Goal: Task Accomplishment & Management: Complete application form

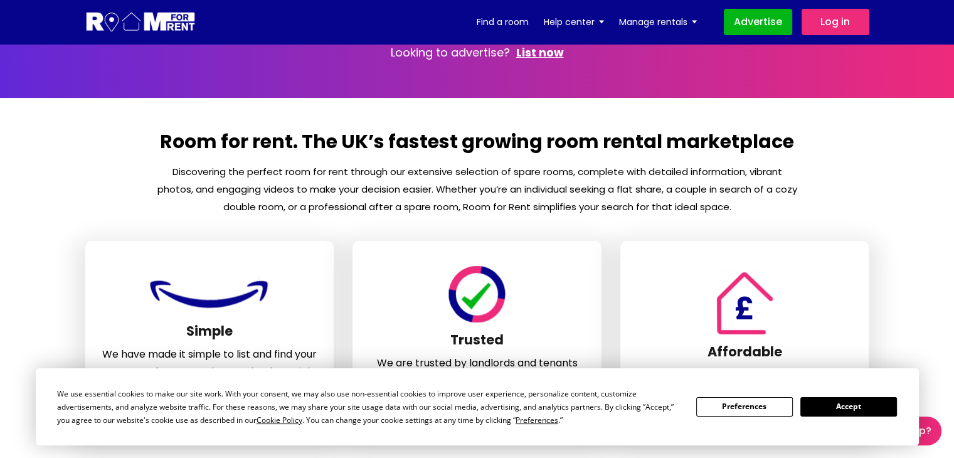
scroll to position [502, 0]
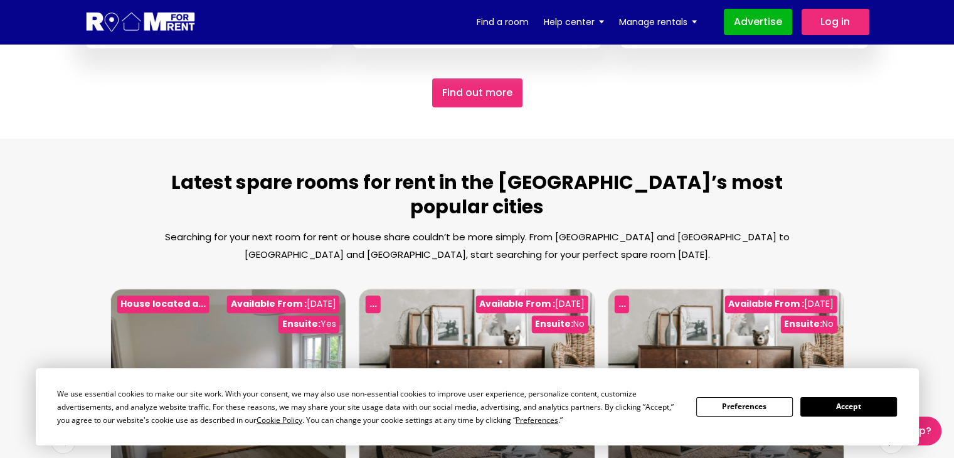
click at [841, 413] on button "Accept" at bounding box center [848, 406] width 97 height 19
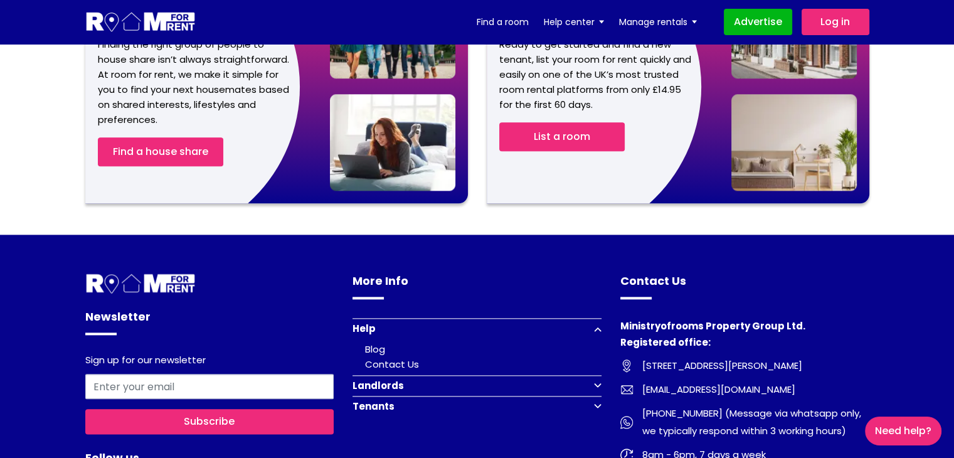
scroll to position [1380, 0]
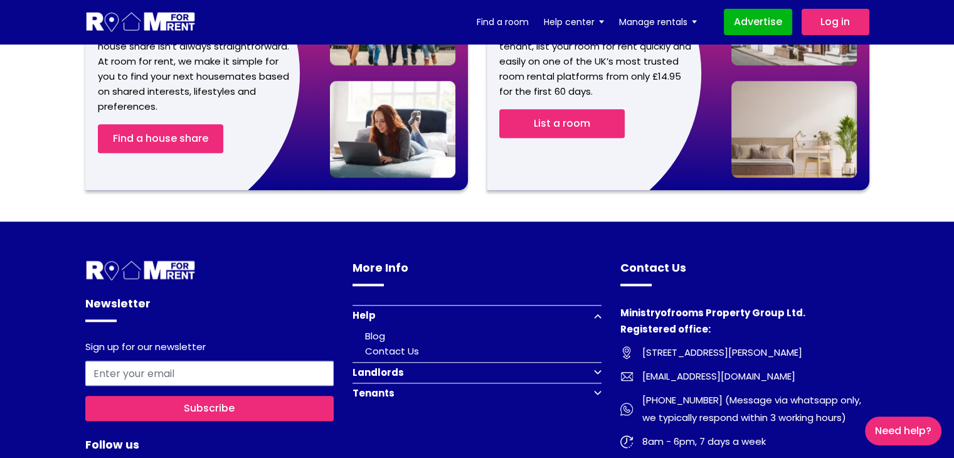
click at [389, 362] on button "Landlords" at bounding box center [476, 372] width 249 height 21
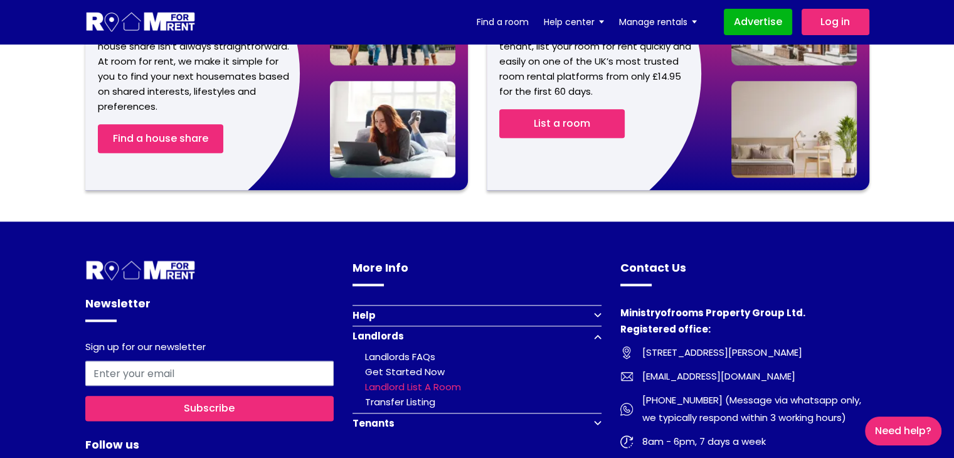
click at [414, 380] on link "Landlord list a room" at bounding box center [413, 386] width 96 height 13
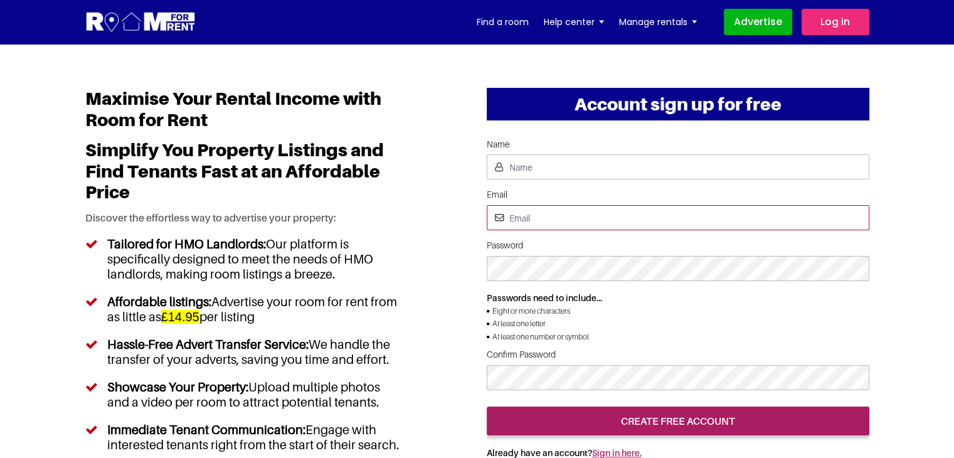
type input "pratishtha25@yopmail.com"
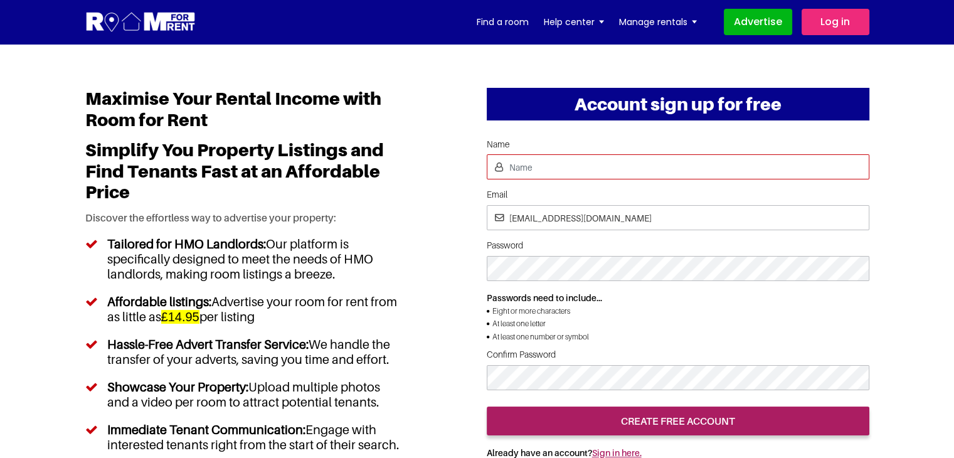
click at [525, 167] on input "Name" at bounding box center [678, 166] width 382 height 25
type input "Uday"
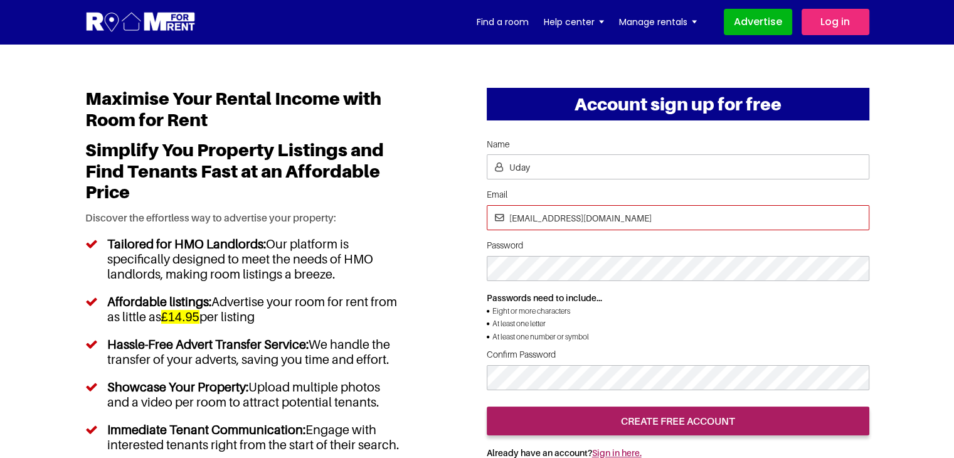
drag, startPoint x: 559, startPoint y: 216, endPoint x: 447, endPoint y: 214, distance: 112.3
click at [448, 214] on div "Maximise Your Rental Income with Room for Rent Simplify You Property Listings a…" at bounding box center [477, 440] width 803 height 704
type input "[EMAIL_ADDRESS][DOMAIN_NAME]"
click at [562, 219] on input "[EMAIL_ADDRESS][DOMAIN_NAME]" at bounding box center [678, 217] width 382 height 25
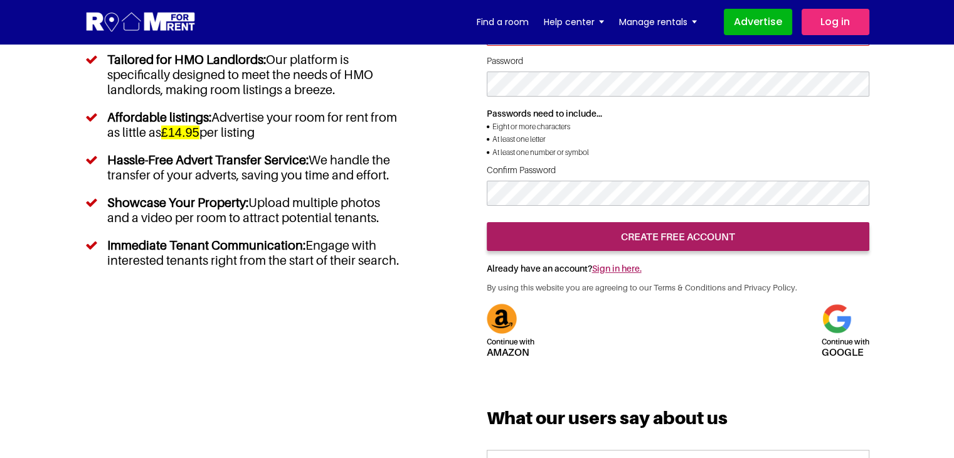
scroll to position [188, 0]
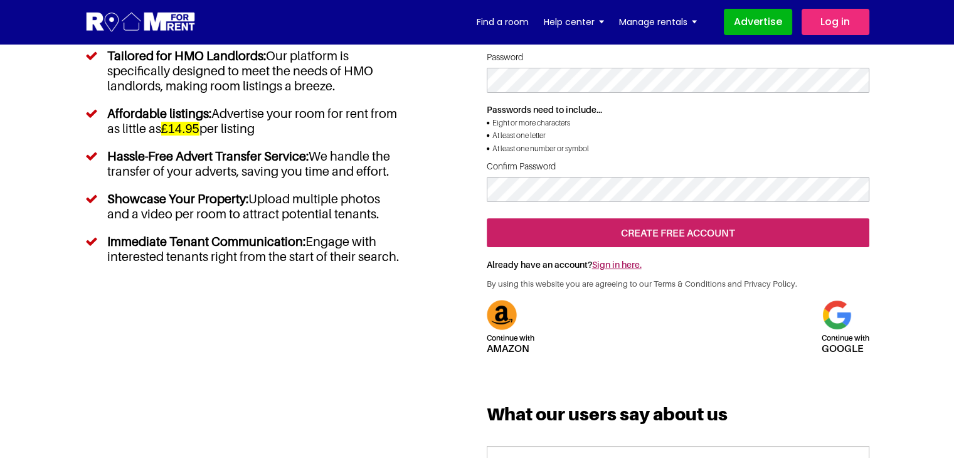
click at [672, 247] on input "create free account" at bounding box center [678, 232] width 382 height 29
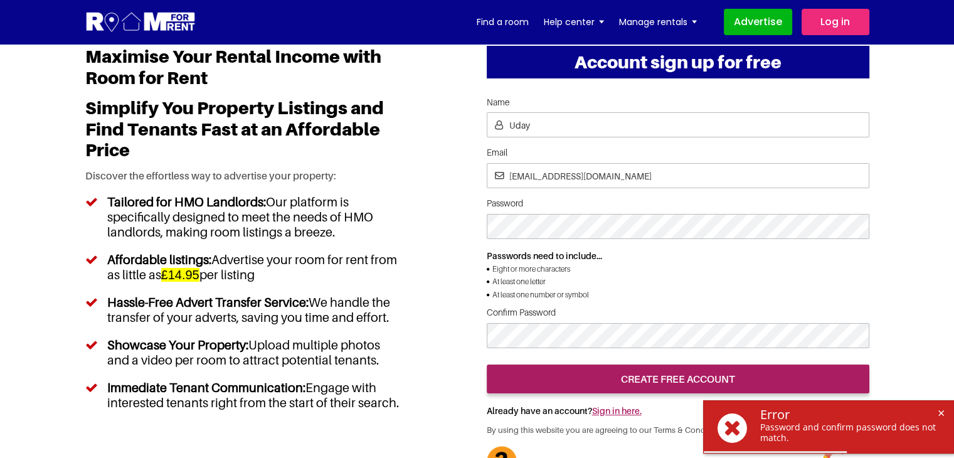
scroll to position [63, 0]
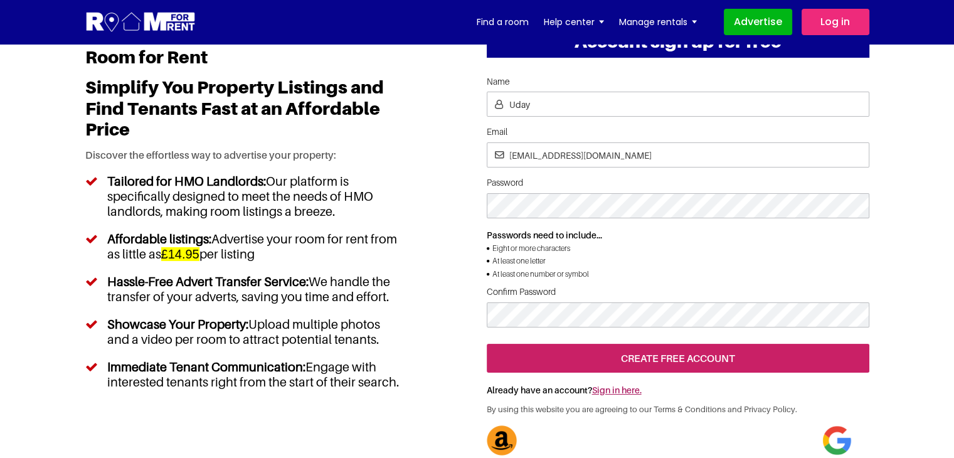
click at [739, 372] on input "create free account" at bounding box center [678, 358] width 382 height 29
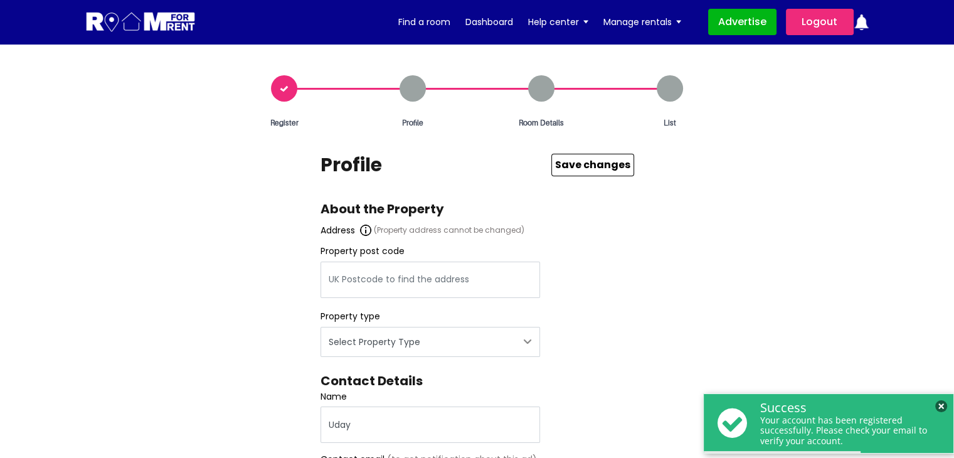
click at [939, 404] on span "×" at bounding box center [941, 406] width 12 height 12
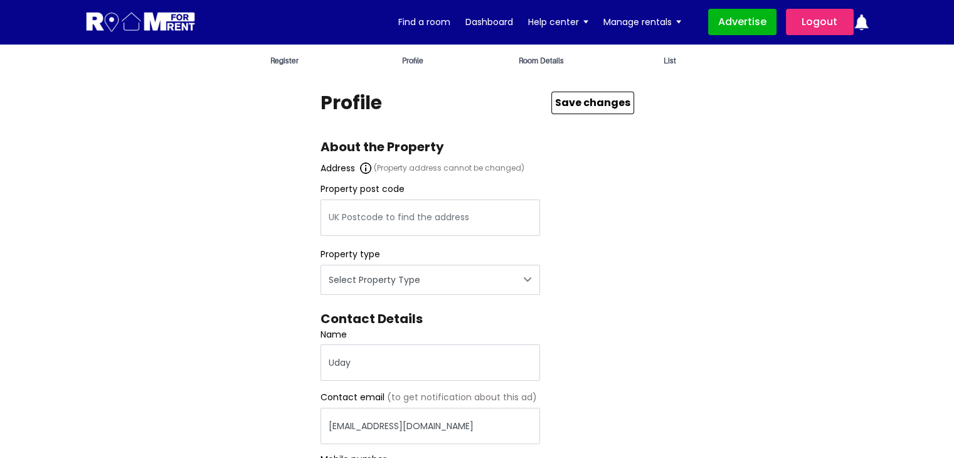
scroll to position [63, 0]
click at [357, 213] on input "text" at bounding box center [429, 217] width 219 height 36
type input "Caractacus [STREET_ADDRESS]"
click at [347, 279] on select "Select Property Type Appartment House Farm" at bounding box center [429, 279] width 219 height 30
select select "Appartment"
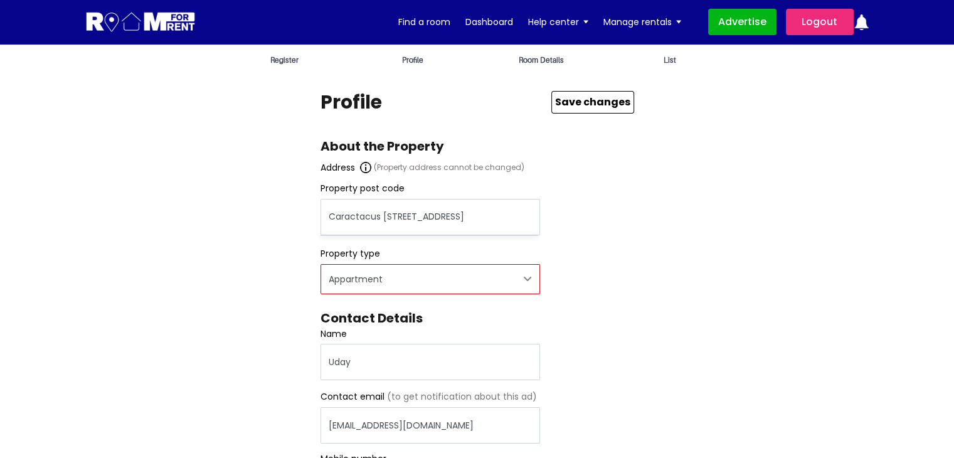
click at [320, 264] on select "Select Property Type Appartment House Farm" at bounding box center [429, 279] width 219 height 30
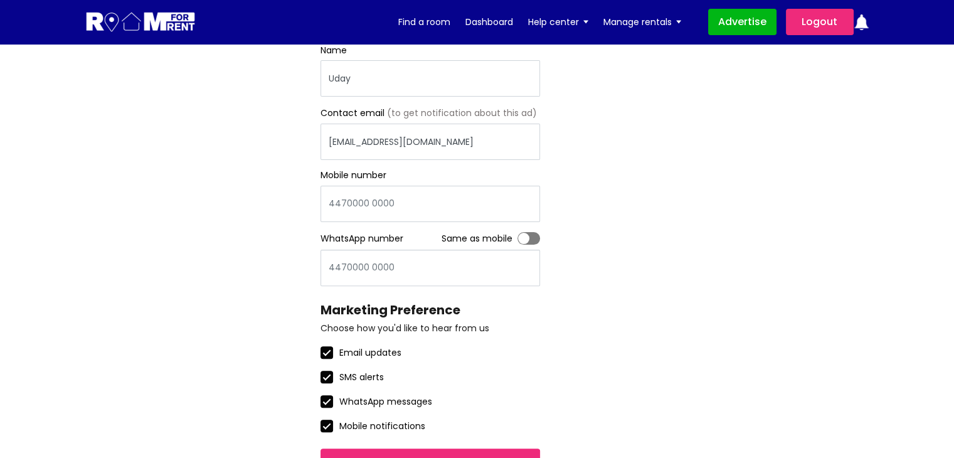
scroll to position [439, 0]
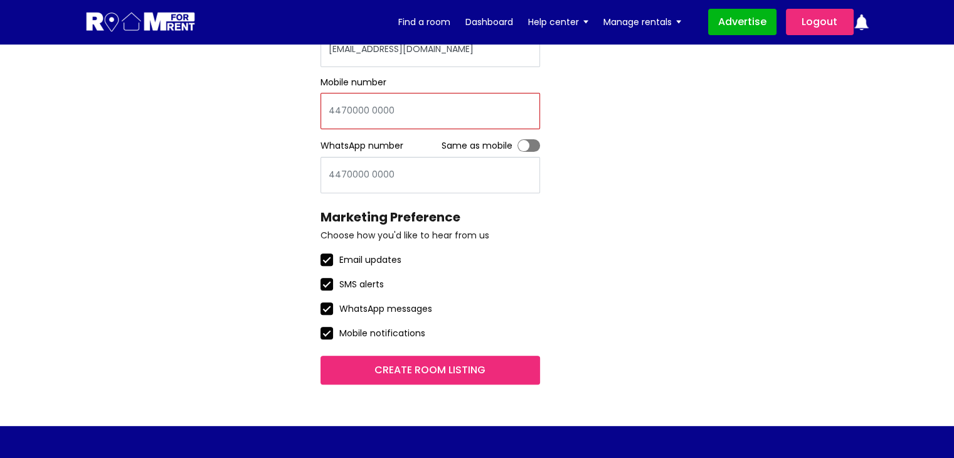
click at [403, 111] on input "Mobile number" at bounding box center [429, 111] width 219 height 36
click at [463, 374] on input "Create room listing" at bounding box center [429, 370] width 219 height 29
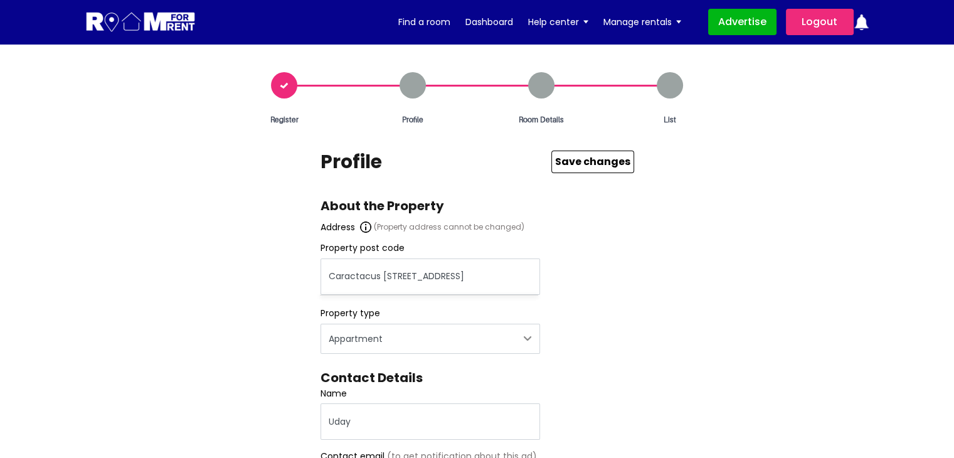
scroll to position [0, 0]
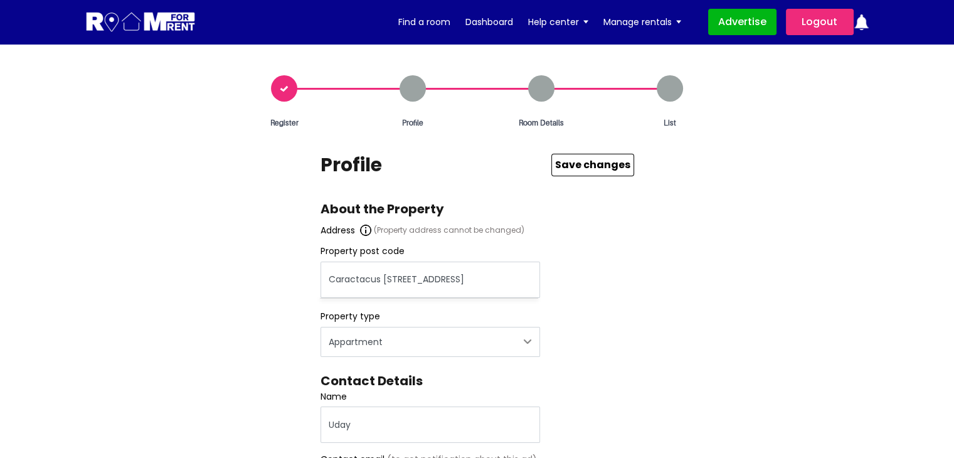
click at [589, 164] on button "Save Changes" at bounding box center [592, 165] width 83 height 23
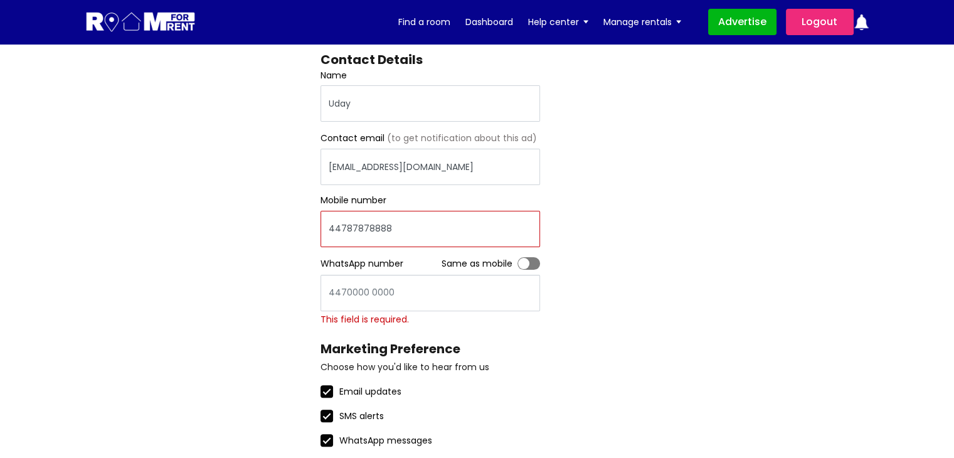
type input "44787878888"
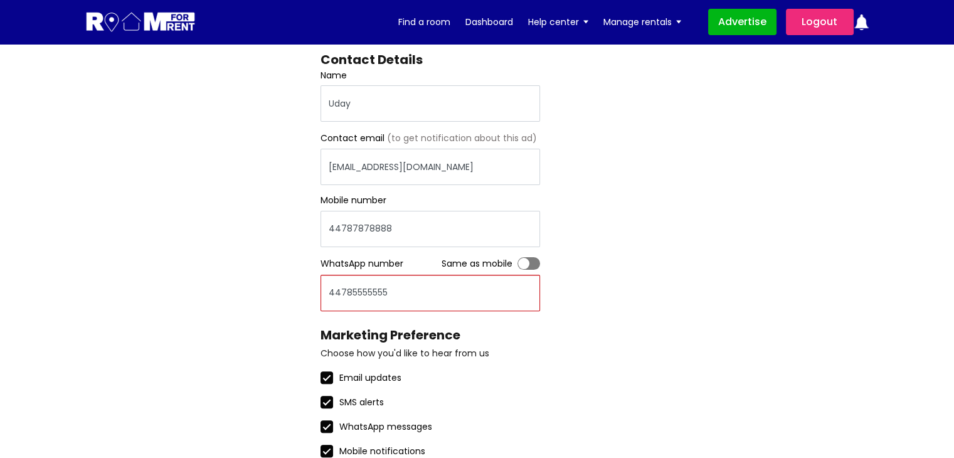
type input "44785555555"
click at [662, 269] on div "Register Profile Room Details List Profile" at bounding box center [477, 128] width 803 height 748
click at [403, 288] on input "44785555555" at bounding box center [429, 293] width 219 height 36
click at [393, 229] on input "44787878888" at bounding box center [429, 229] width 219 height 36
type input "447878788884"
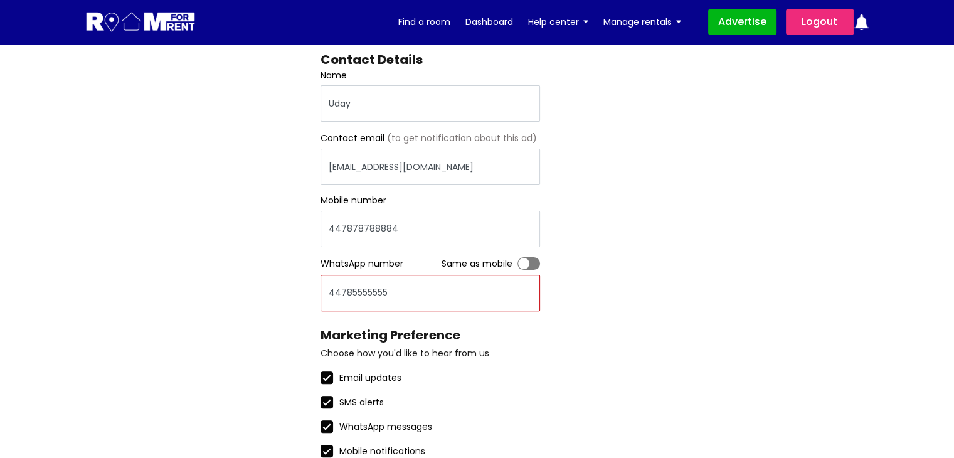
click at [394, 289] on input "44785555555" at bounding box center [429, 293] width 219 height 36
type input "447855555554"
drag, startPoint x: 339, startPoint y: 224, endPoint x: 364, endPoint y: 223, distance: 25.1
click at [364, 223] on input "447878788884" at bounding box center [429, 229] width 219 height 36
click at [723, 209] on div "Register Profile Room Details List Profile" at bounding box center [477, 128] width 803 height 748
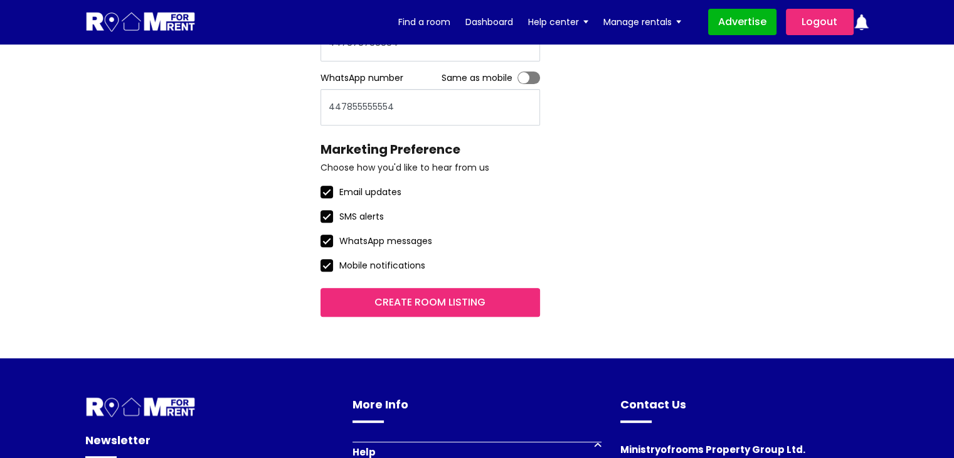
scroll to position [509, 0]
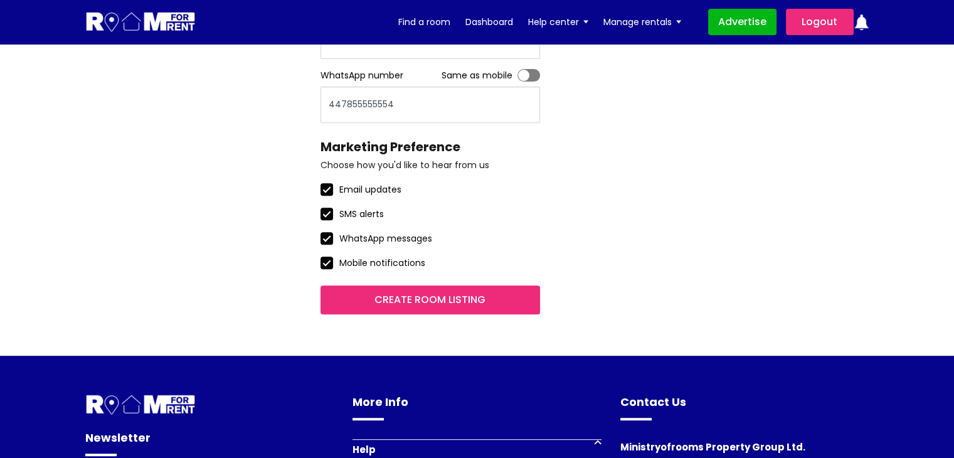
click at [469, 297] on input "Create room listing" at bounding box center [429, 299] width 219 height 29
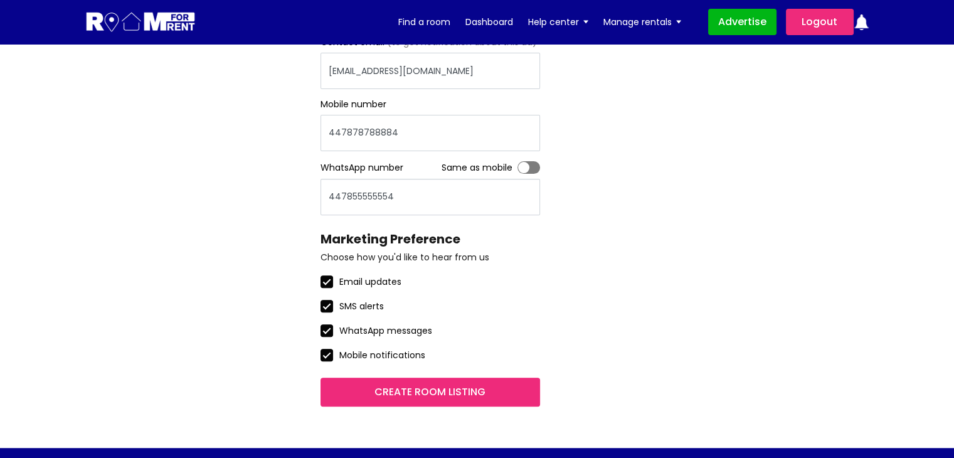
scroll to position [439, 0]
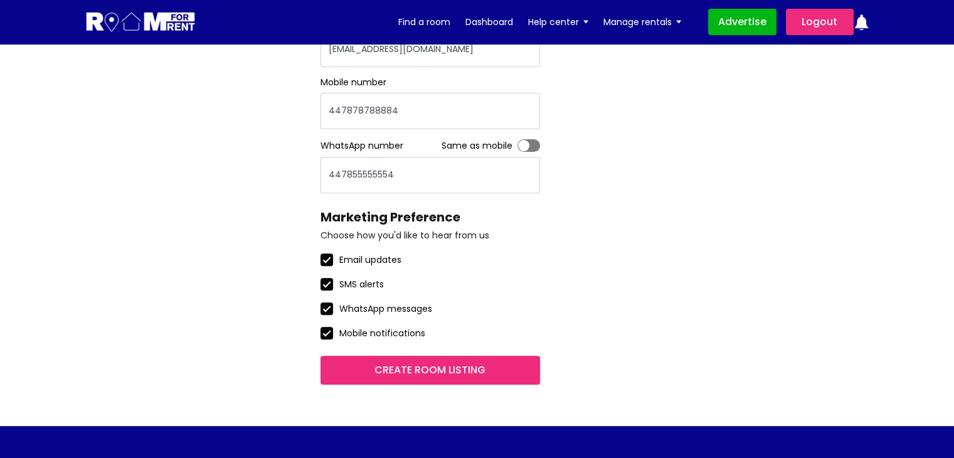
click at [441, 367] on input "Create room listing" at bounding box center [429, 370] width 219 height 29
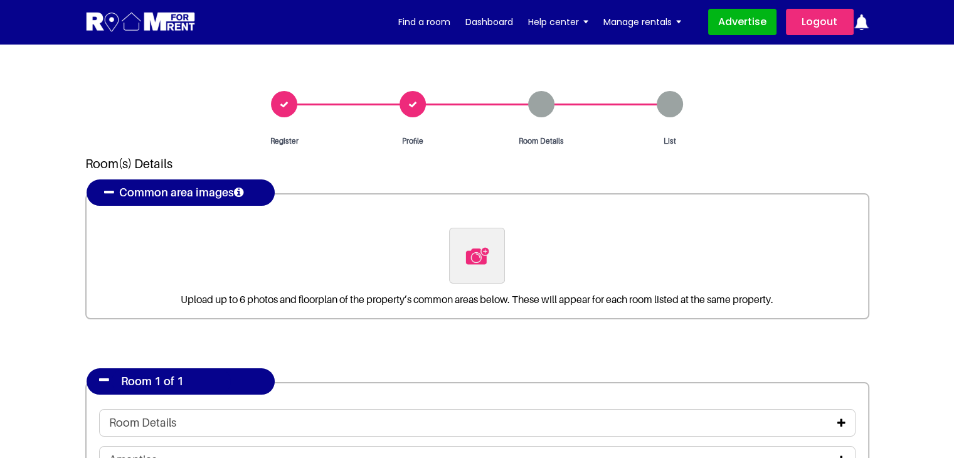
click at [483, 254] on img at bounding box center [477, 256] width 26 height 26
click at [483, 243] on input "file" at bounding box center [545, 236] width 192 height 16
type input "C:\fakepath\pexels-vlada-karpovich-4050318.jpg"
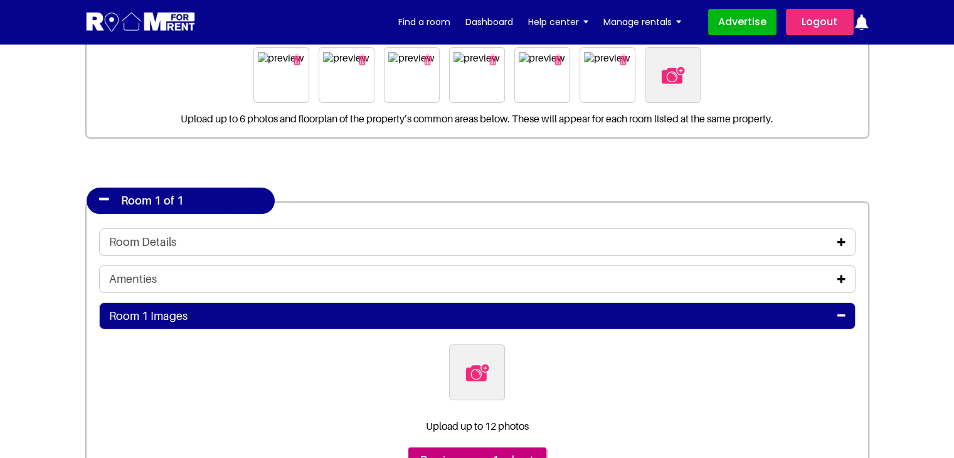
scroll to position [188, 0]
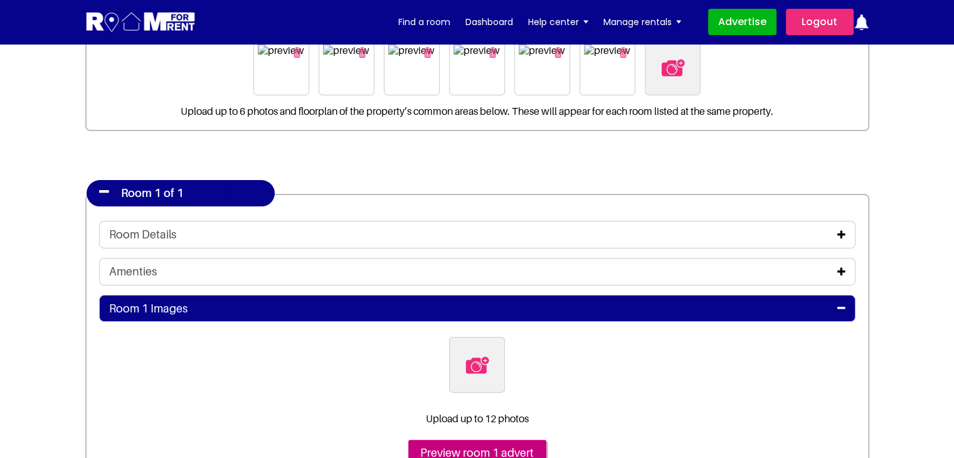
click at [339, 238] on div "Room Details" at bounding box center [477, 235] width 736 height 14
click at [836, 233] on div "Room Details" at bounding box center [477, 235] width 736 height 14
click at [841, 231] on icon at bounding box center [841, 234] width 8 height 10
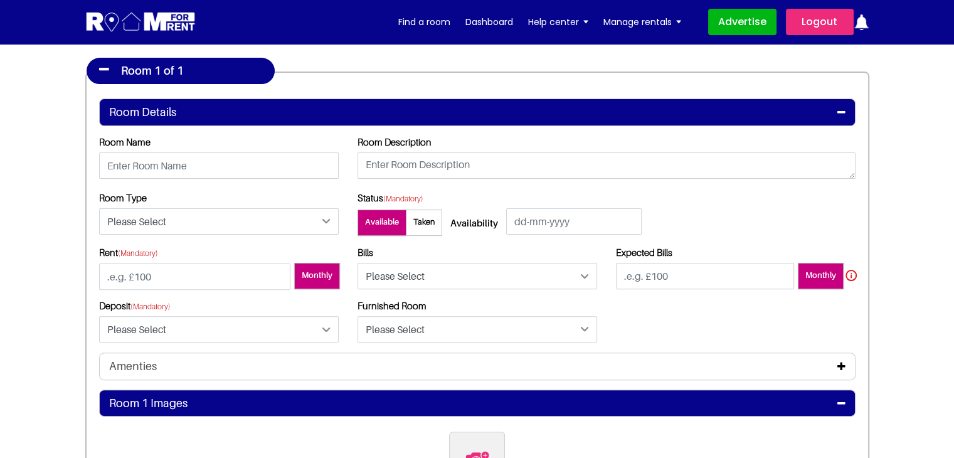
scroll to position [314, 0]
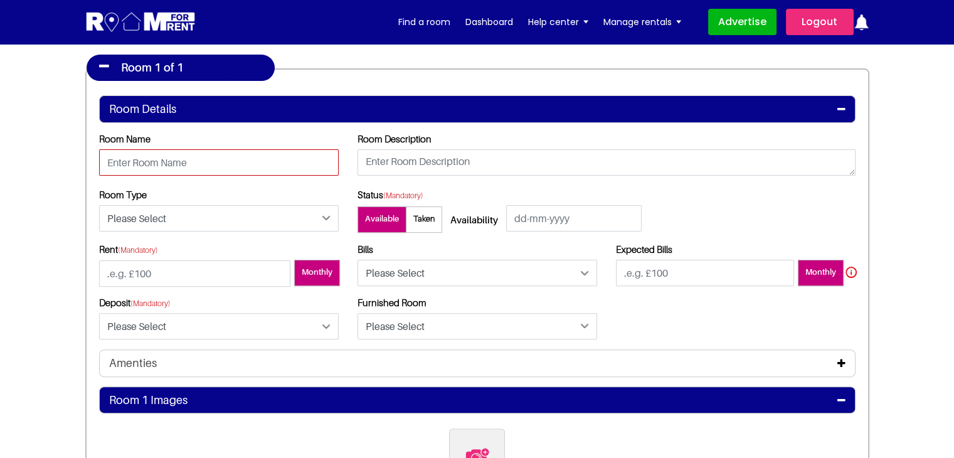
click at [203, 169] on input "text" at bounding box center [219, 162] width 240 height 26
type input "Room 1A"
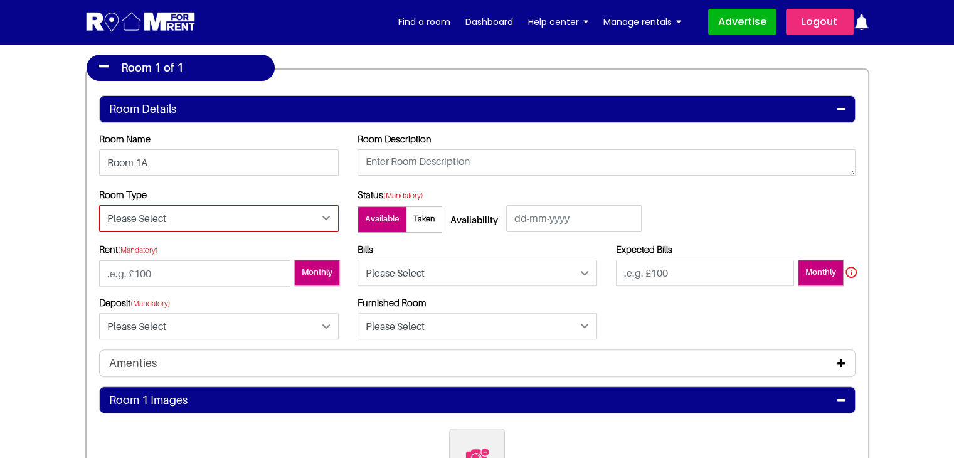
drag, startPoint x: 167, startPoint y: 214, endPoint x: 166, endPoint y: 224, distance: 10.7
click at [166, 214] on select "Please Select Ensuite Double Bedroom Ensuite Single Bedroom Double Bedroom with…" at bounding box center [219, 218] width 240 height 26
select select "Ensuite Double Bedroom"
click at [99, 205] on select "Please Select Ensuite Double Bedroom Ensuite Single Bedroom Double Bedroom with…" at bounding box center [219, 218] width 240 height 26
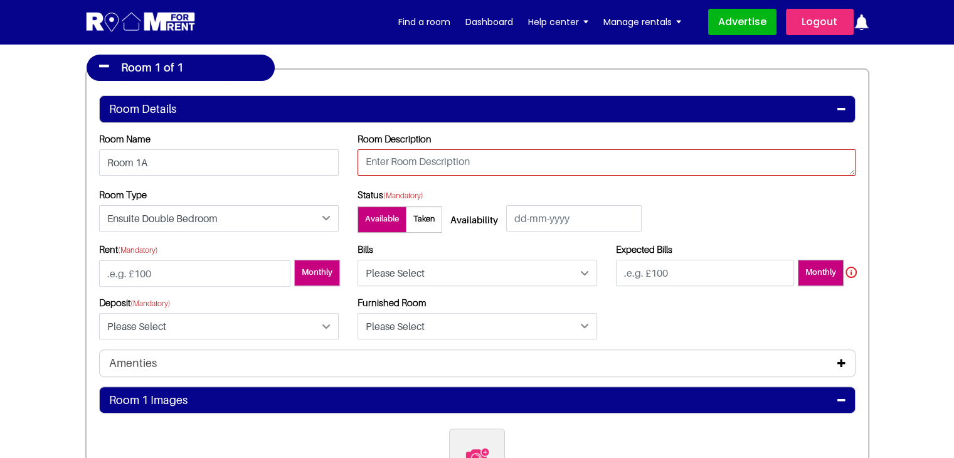
click at [449, 169] on textarea at bounding box center [606, 162] width 498 height 26
type textarea "testing"
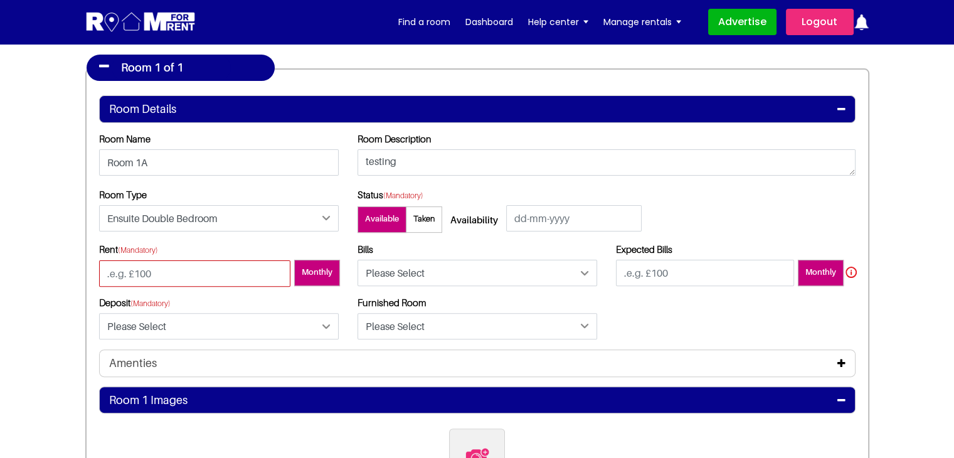
click at [240, 262] on input "number" at bounding box center [194, 273] width 191 height 26
type input "100"
click at [372, 270] on select "Please Select Included Excluded" at bounding box center [477, 273] width 240 height 26
select select "Included"
click at [357, 260] on select "Please Select Included Excluded" at bounding box center [477, 273] width 240 height 26
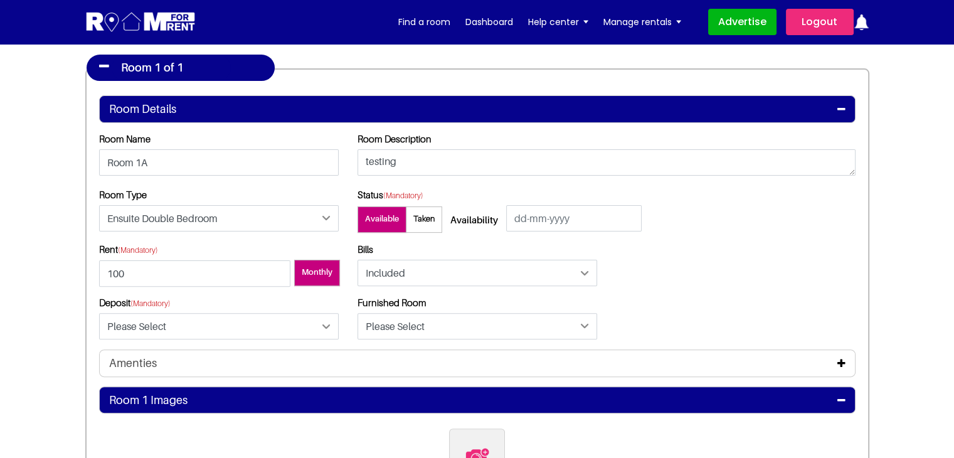
click at [229, 310] on div "Deposit (Mandatory) Please Select Yes No" at bounding box center [219, 318] width 240 height 43
click at [222, 320] on select "Please Select Yes No" at bounding box center [219, 326] width 240 height 26
select select "Yes"
click at [99, 313] on select "Please Select Yes No" at bounding box center [219, 326] width 240 height 26
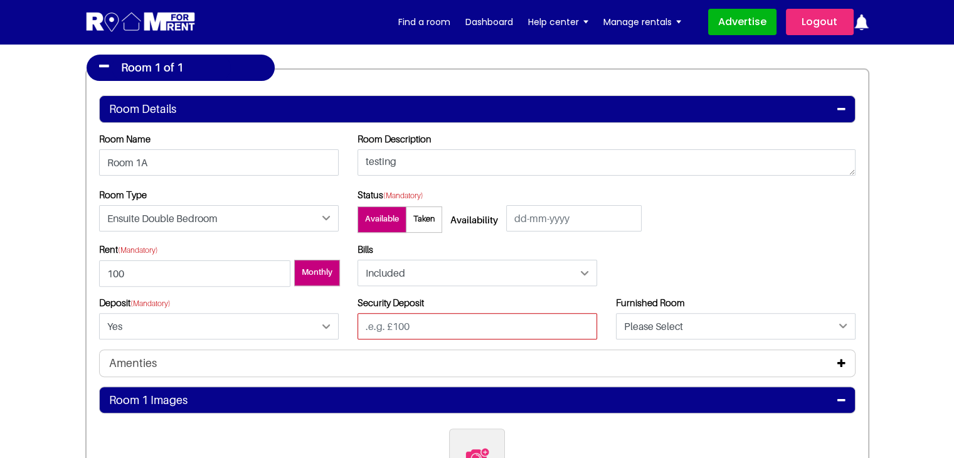
click at [388, 332] on input "text" at bounding box center [477, 326] width 240 height 26
type input "100"
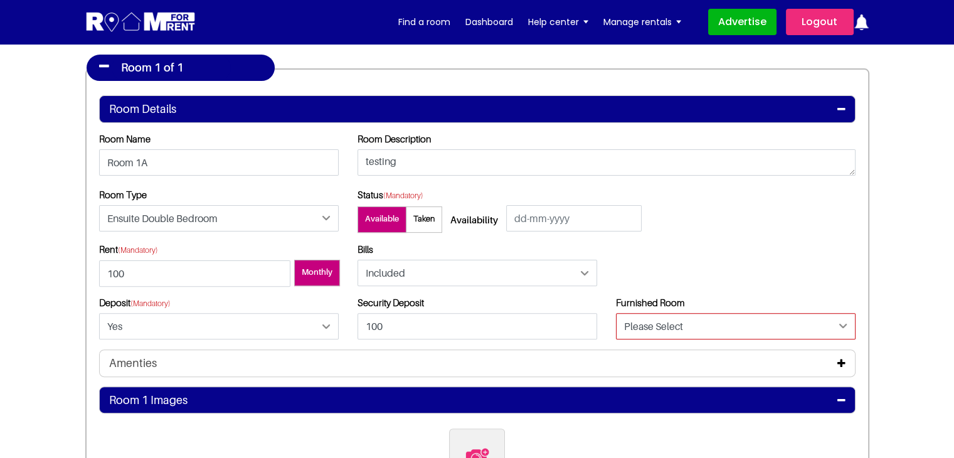
click at [685, 324] on select "Please Select Yes No" at bounding box center [736, 326] width 240 height 26
select select "Yes"
click at [616, 313] on select "Please Select Yes No" at bounding box center [736, 326] width 240 height 26
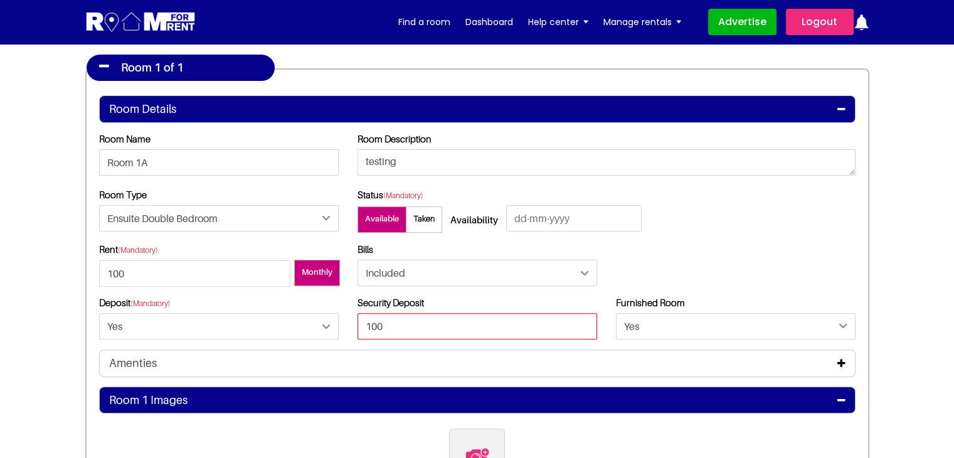
click at [426, 326] on input "100" at bounding box center [477, 326] width 240 height 26
click at [425, 327] on input "100" at bounding box center [477, 326] width 240 height 26
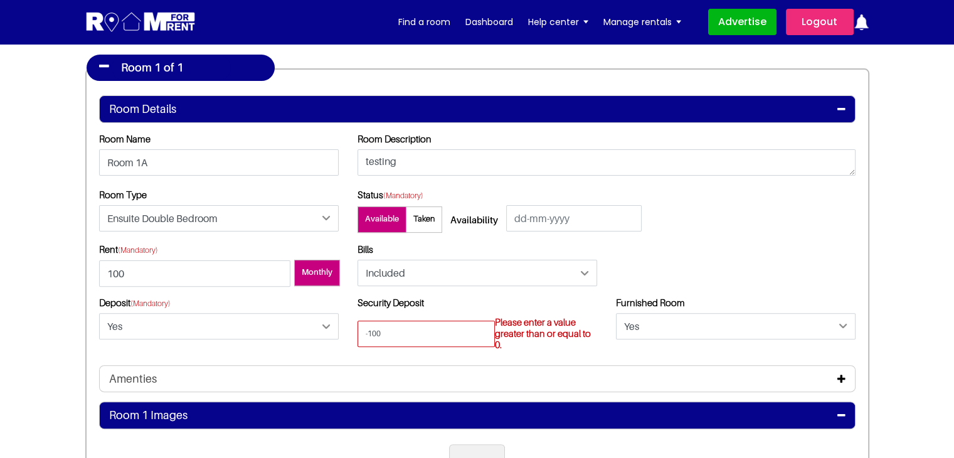
type input "-100"
click at [108, 270] on input "100" at bounding box center [194, 273] width 191 height 26
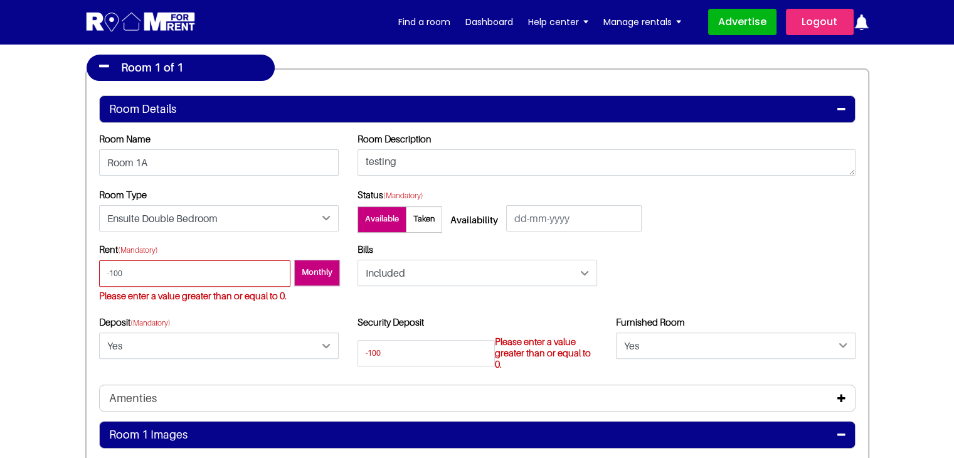
type input "-100"
click at [502, 285] on select "Please Select Included Excluded" at bounding box center [477, 273] width 240 height 26
select select "Excluded"
click at [357, 260] on select "Please Select Included Excluded" at bounding box center [477, 273] width 240 height 26
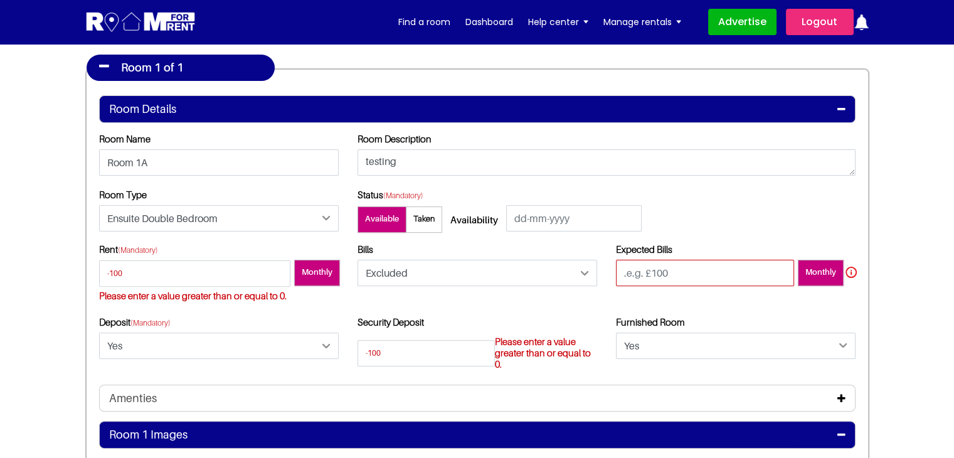
click at [720, 275] on input "number" at bounding box center [705, 273] width 178 height 26
type input "-100"
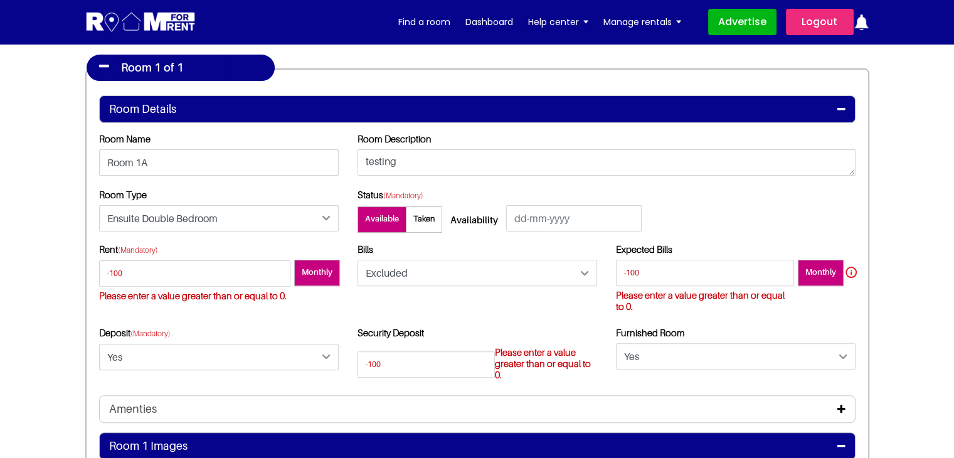
click at [531, 312] on div "Bills Please Select Included Excluded" at bounding box center [477, 284] width 258 height 83
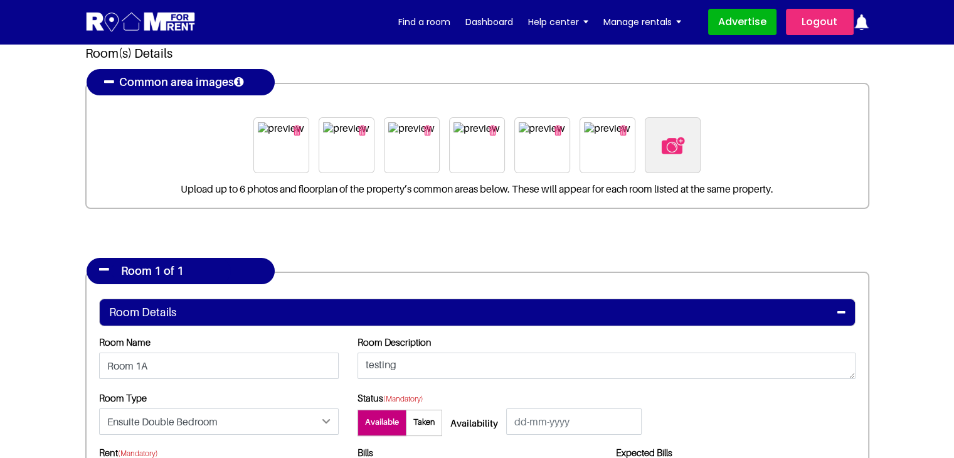
scroll to position [0, 0]
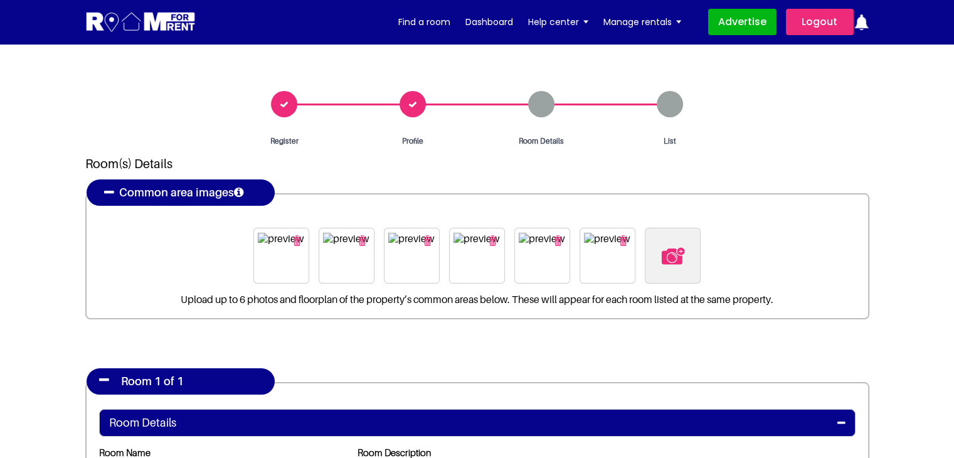
click at [416, 137] on span "Profile" at bounding box center [412, 140] width 75 height 11
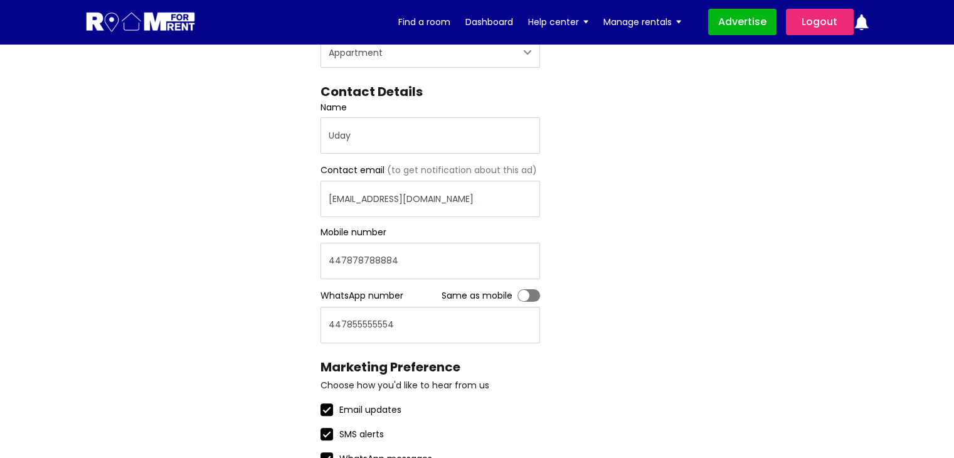
scroll to position [502, 0]
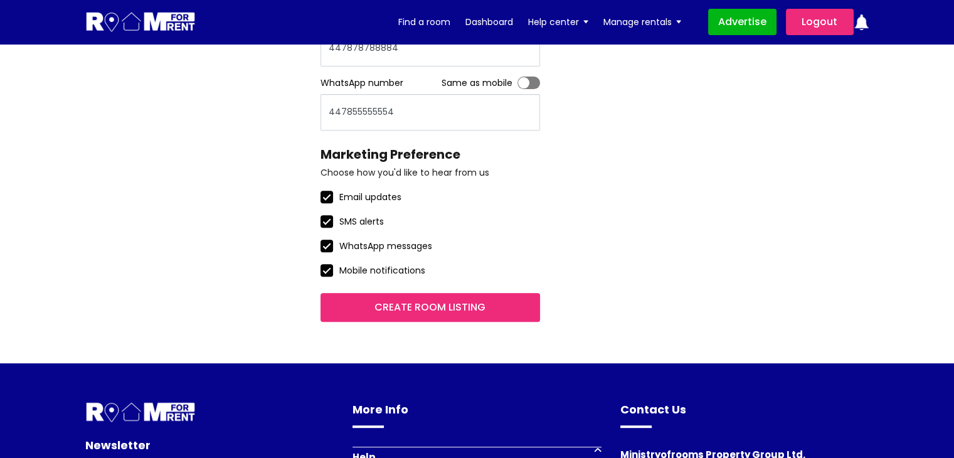
click at [426, 308] on input "Create room listing" at bounding box center [429, 307] width 219 height 29
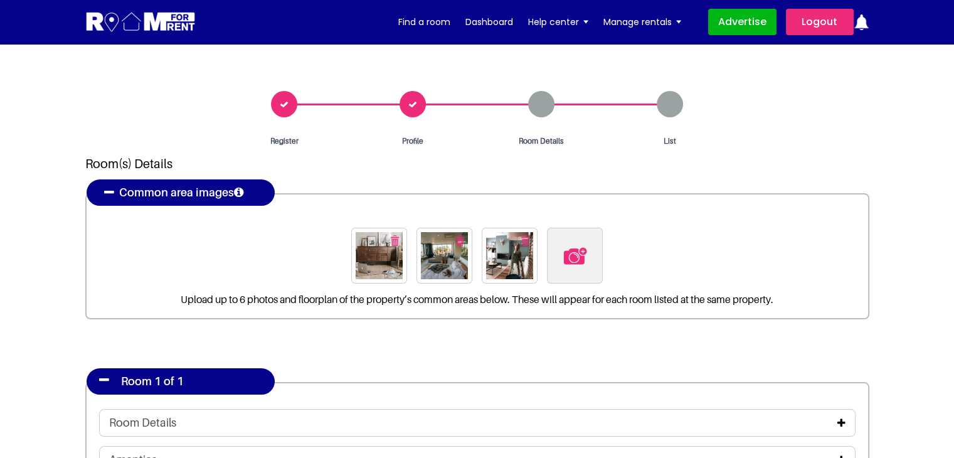
click at [416, 104] on div "Profile" at bounding box center [413, 119] width 129 height 56
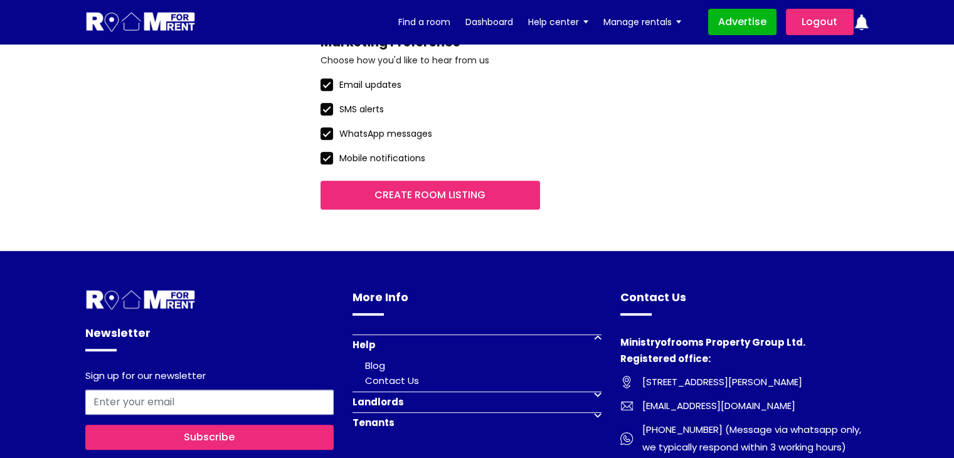
scroll to position [627, 0]
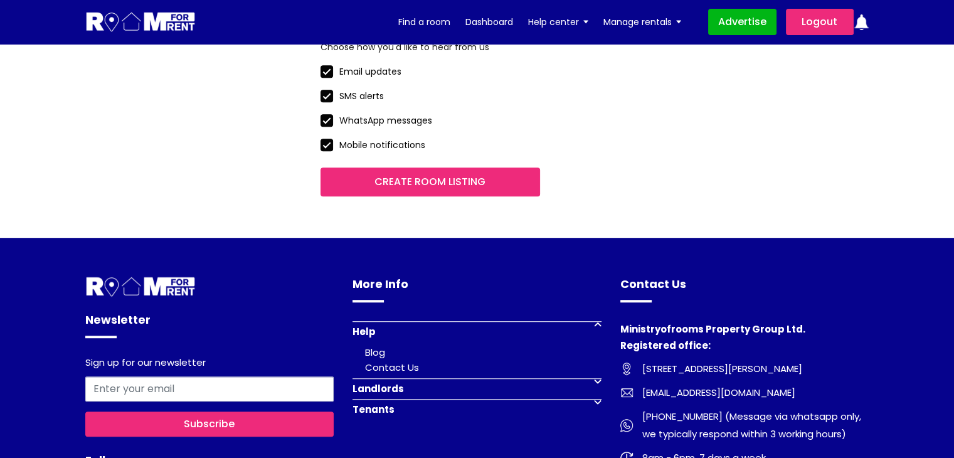
click at [436, 184] on input "Create room listing" at bounding box center [429, 181] width 219 height 29
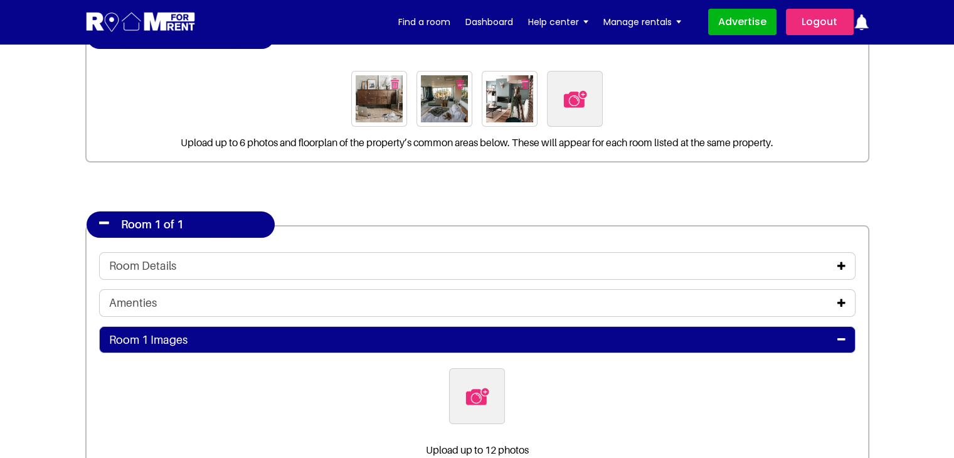
scroll to position [63, 0]
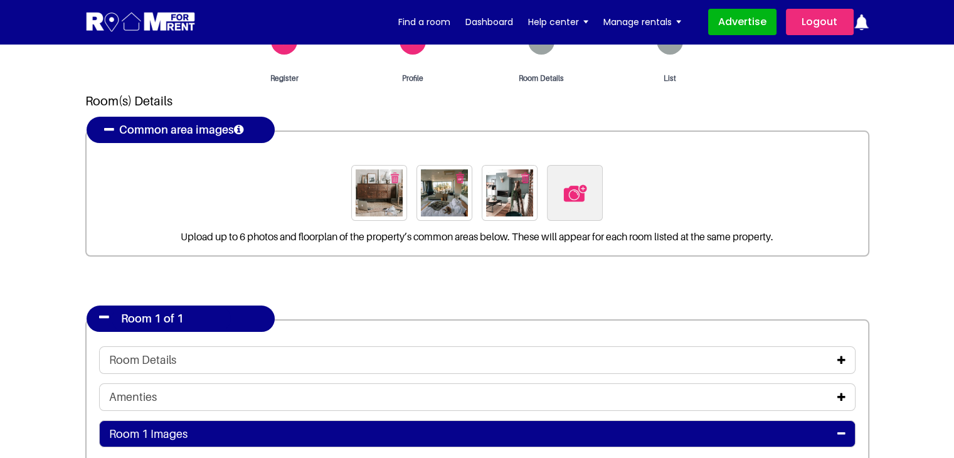
click at [564, 188] on img at bounding box center [575, 193] width 26 height 26
click at [564, 181] on input "file" at bounding box center [643, 173] width 192 height 16
type input "C:\fakepath\pexels-christa-grover-977018-2121120.jpg"
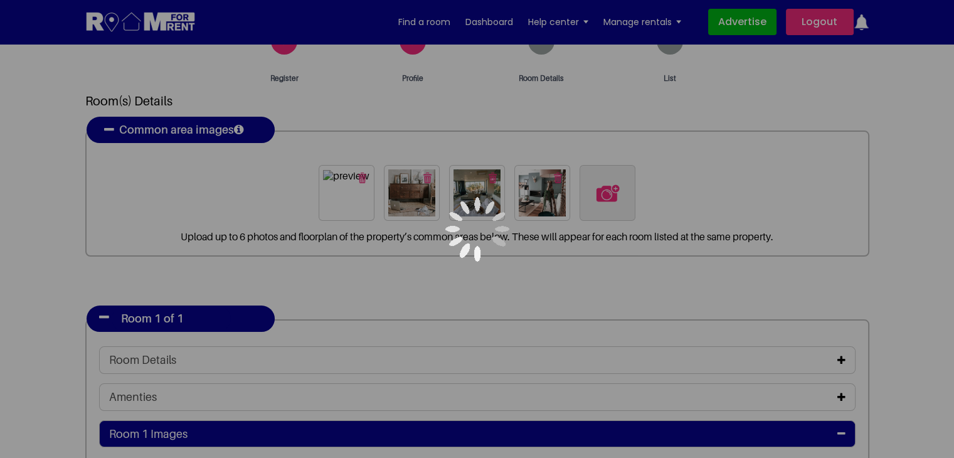
scroll to position [125, 0]
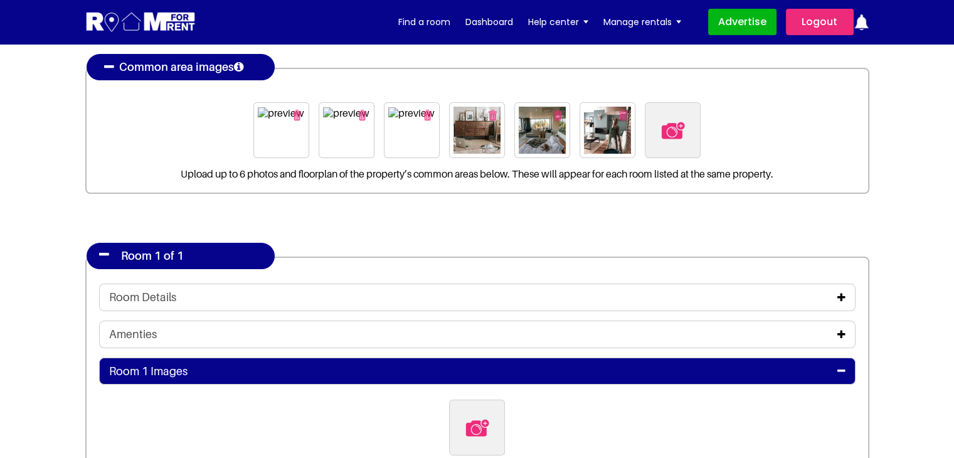
click at [843, 294] on icon at bounding box center [841, 297] width 8 height 10
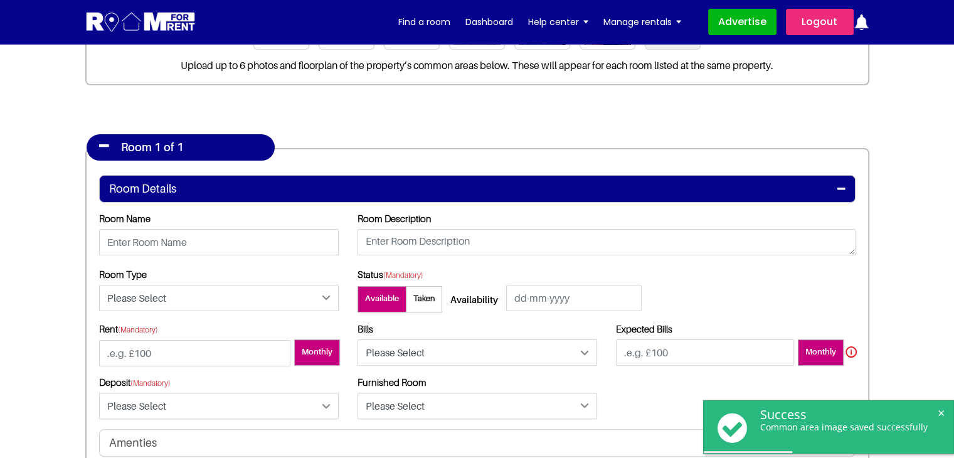
scroll to position [251, 0]
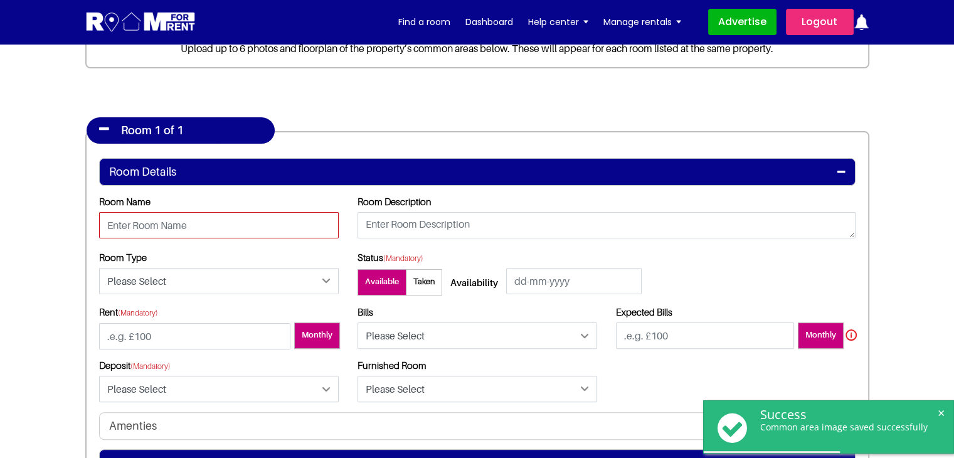
click at [166, 218] on input "text" at bounding box center [219, 225] width 240 height 26
type input "Room 1A"
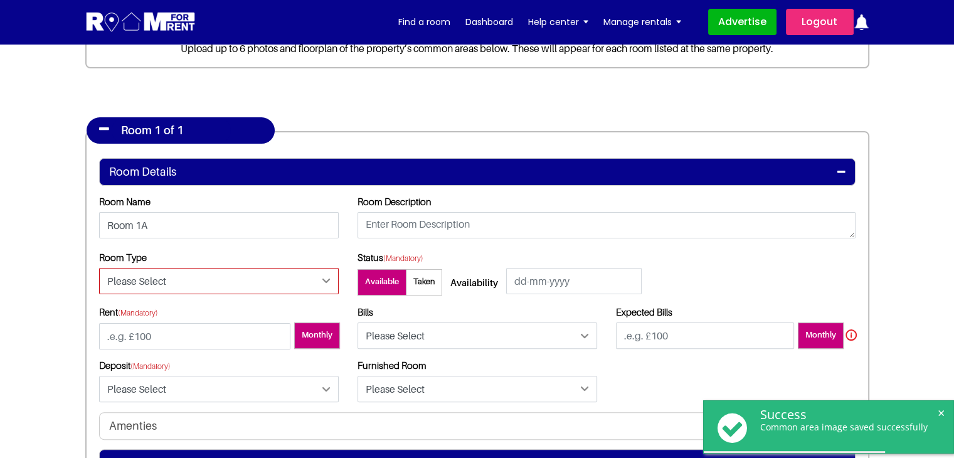
click at [161, 278] on select "Please Select Ensuite Double Bedroom Ensuite Single Bedroom Double Bedroom with…" at bounding box center [219, 281] width 240 height 26
select select "Ensuite Double Bedroom"
click at [99, 268] on select "Please Select Ensuite Double Bedroom Ensuite Single Bedroom Double Bedroom with…" at bounding box center [219, 281] width 240 height 26
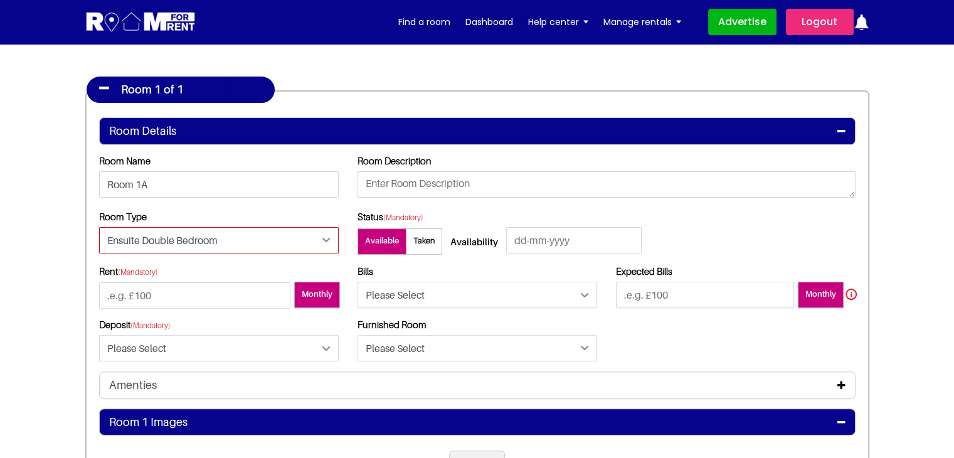
scroll to position [314, 0]
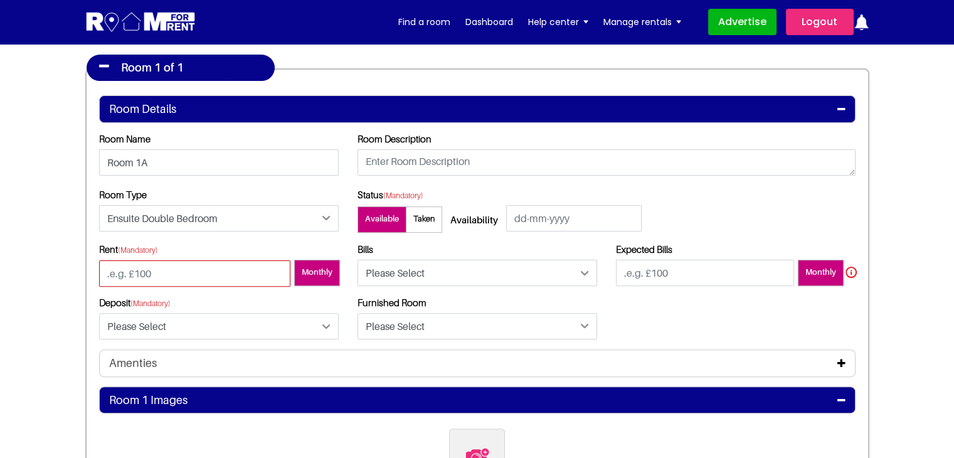
click at [121, 277] on input "number" at bounding box center [194, 273] width 191 height 26
type input "100"
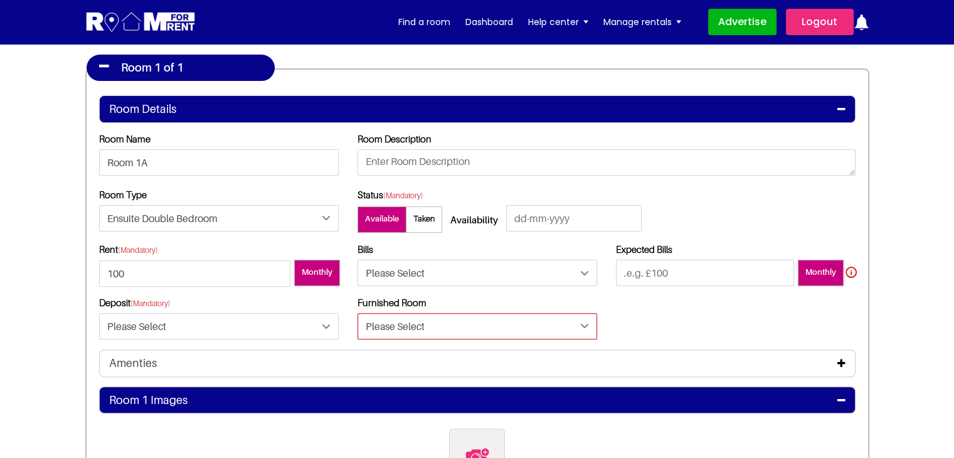
click at [377, 324] on select "Please Select Yes No" at bounding box center [477, 326] width 240 height 26
select select "Yes"
click at [357, 313] on select "Please Select Yes No" at bounding box center [477, 326] width 240 height 26
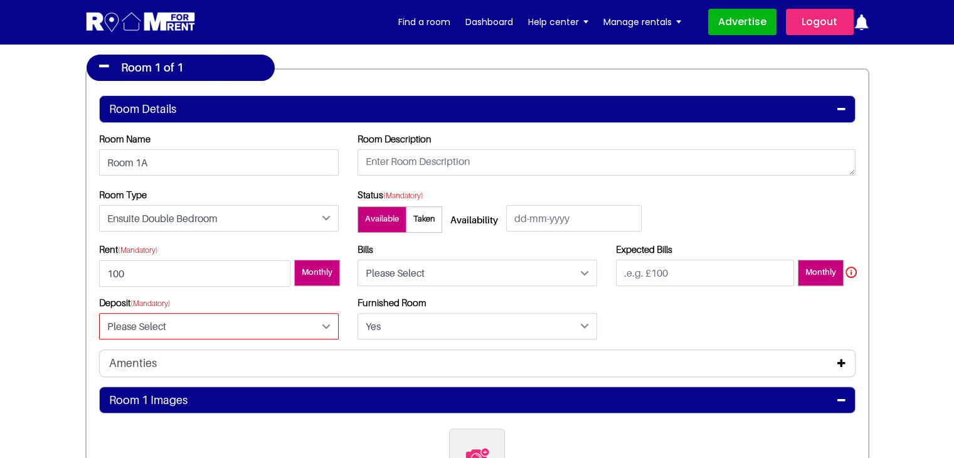
click at [266, 314] on select "Please Select Yes No" at bounding box center [219, 326] width 240 height 26
select select "Yes"
click at [99, 313] on select "Please Select Yes No" at bounding box center [219, 326] width 240 height 26
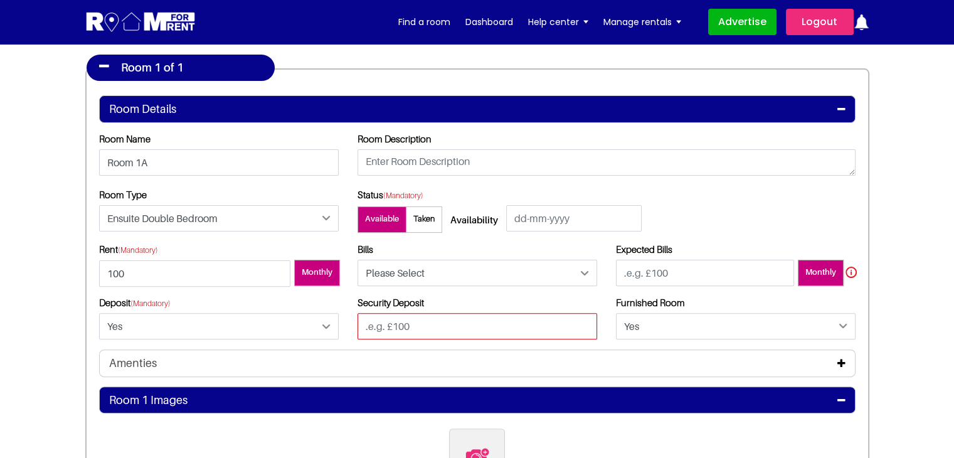
click at [410, 324] on input "text" at bounding box center [477, 326] width 240 height 26
type input "100"
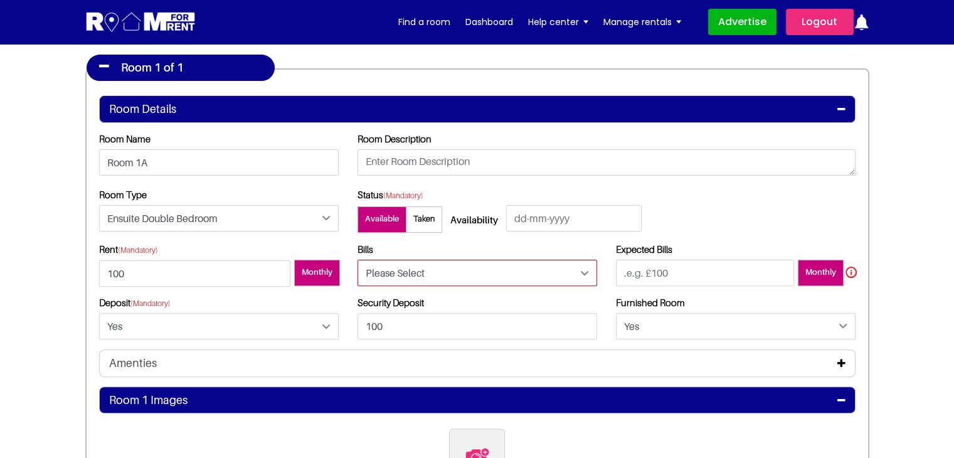
click at [509, 274] on select "Please Select Included Excluded" at bounding box center [477, 273] width 240 height 26
select select "Included"
click at [357, 260] on select "Please Select Included Excluded" at bounding box center [477, 273] width 240 height 26
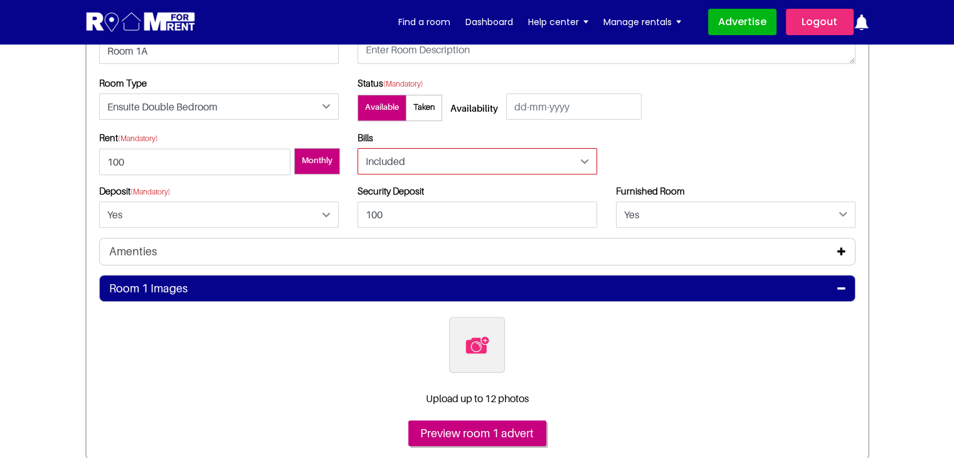
scroll to position [439, 0]
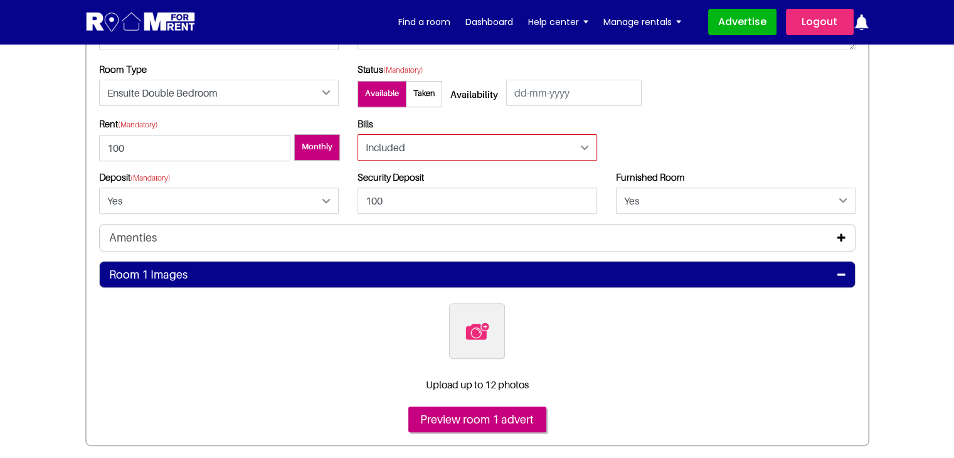
click at [480, 359] on div at bounding box center [477, 333] width 56 height 61
click at [474, 348] on label at bounding box center [477, 331] width 56 height 56
click at [474, 319] on input "file" at bounding box center [545, 311] width 192 height 16
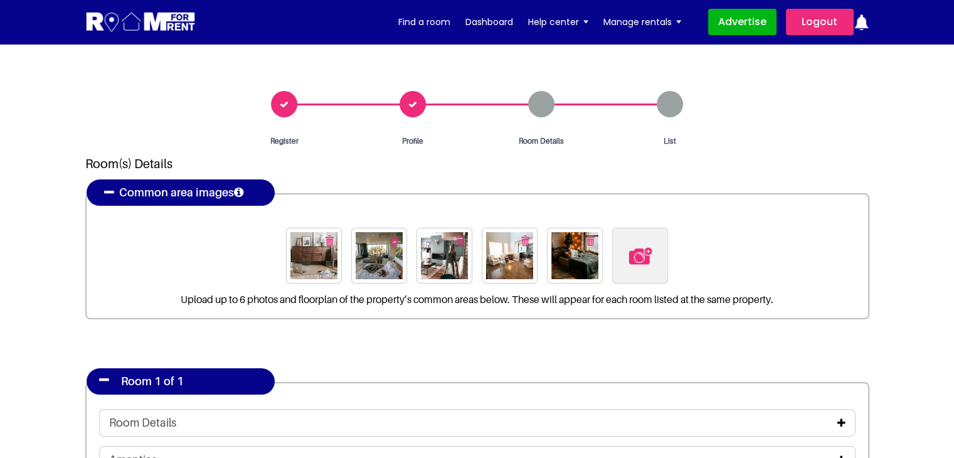
click at [416, 106] on div "Profile" at bounding box center [413, 119] width 129 height 56
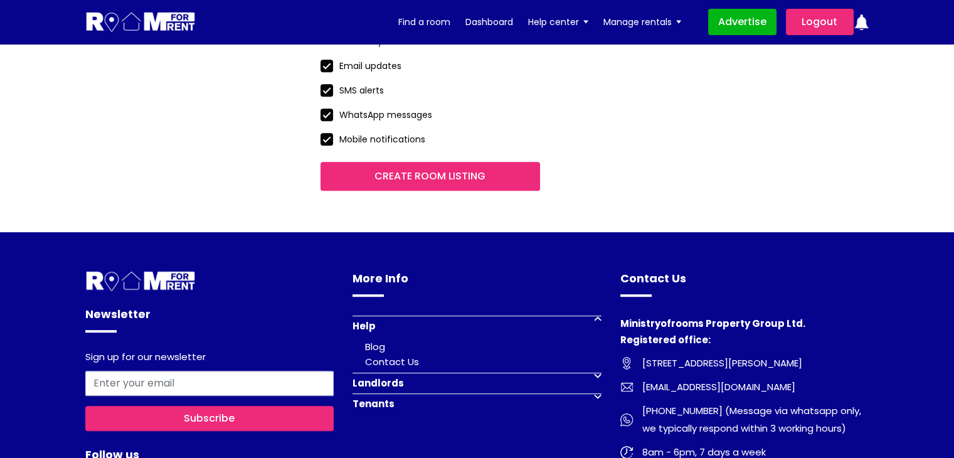
scroll to position [690, 0]
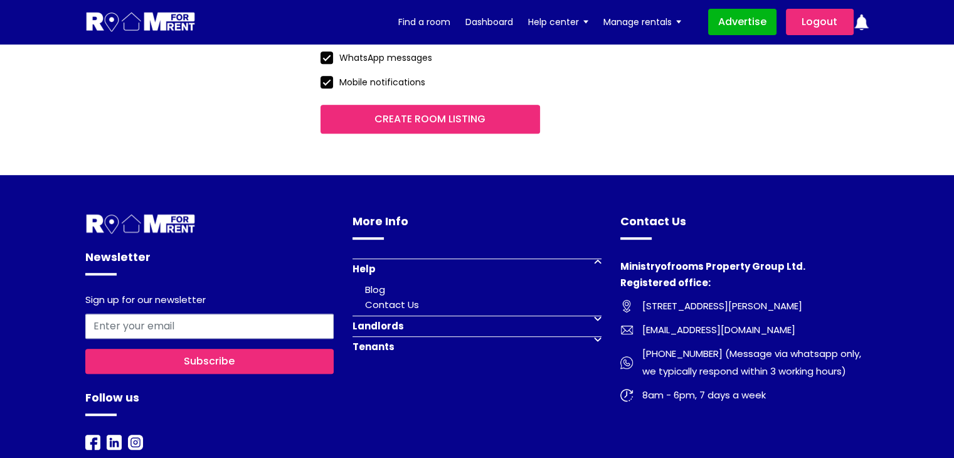
click at [426, 120] on input "Create room listing" at bounding box center [429, 119] width 219 height 29
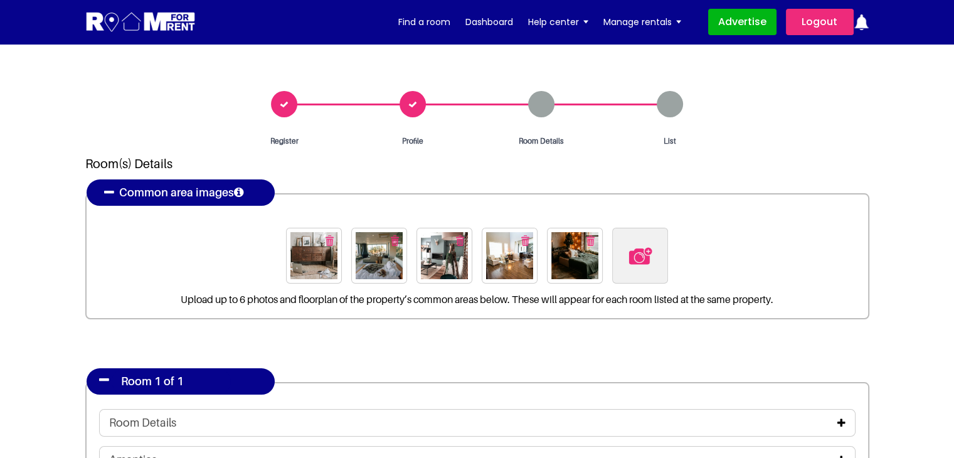
click at [640, 248] on img at bounding box center [640, 256] width 26 height 26
click at [640, 243] on input "file" at bounding box center [708, 236] width 192 height 16
type input "C:\fakepath\pexels-jonathanborba-3255245.jpg"
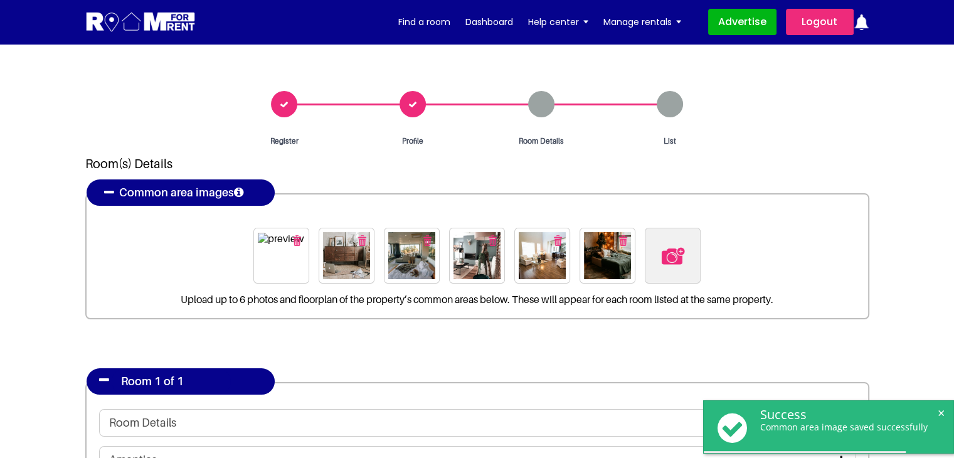
click at [413, 103] on div "Profile" at bounding box center [413, 119] width 129 height 56
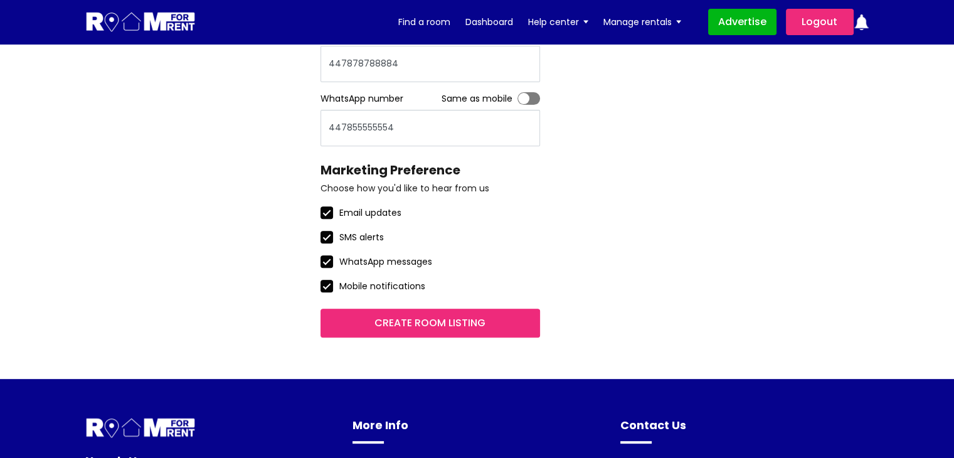
scroll to position [690, 0]
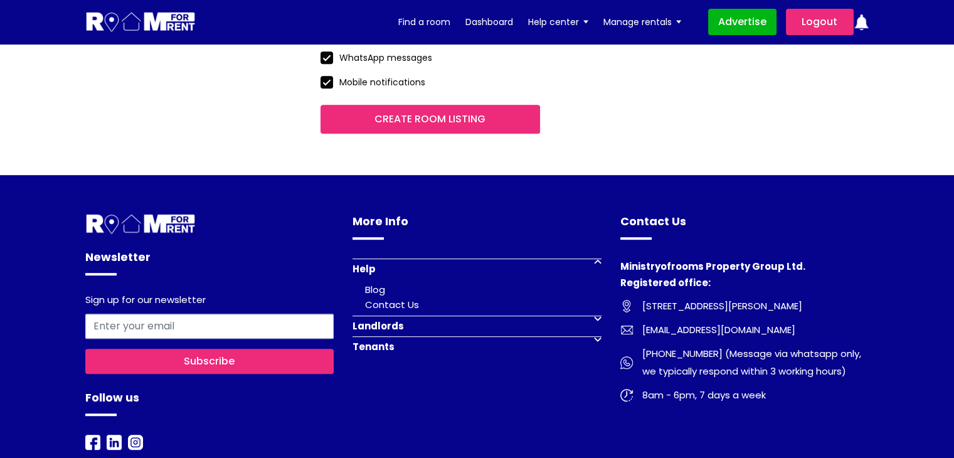
click at [418, 111] on input "Create room listing" at bounding box center [429, 119] width 219 height 29
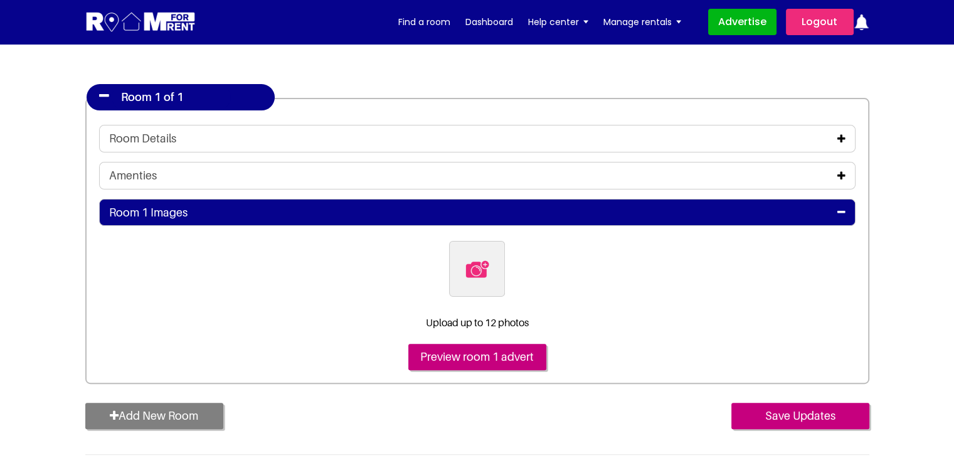
scroll to position [314, 0]
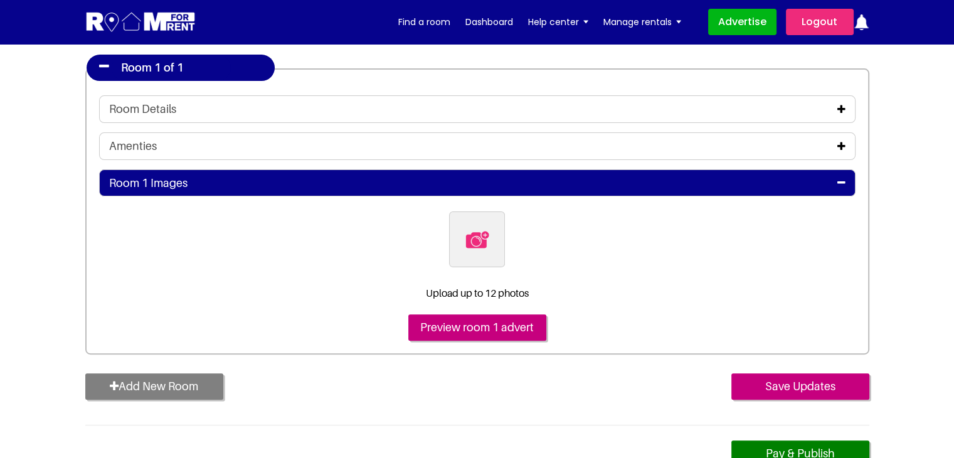
click at [480, 235] on img at bounding box center [477, 239] width 26 height 26
click at [480, 227] on input "file" at bounding box center [545, 219] width 192 height 16
type input "C:\fakepath\pexels-[PERSON_NAME]-4050318.jpg"
click at [468, 241] on img at bounding box center [477, 239] width 26 height 26
click at [468, 227] on input "file" at bounding box center [545, 219] width 192 height 16
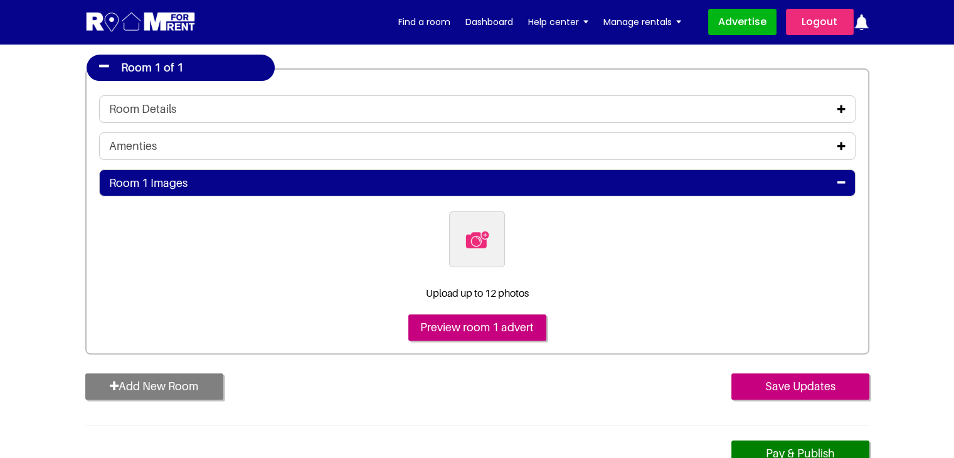
type input "C:\fakepath\pexels-[PERSON_NAME]-4050318.jpg"
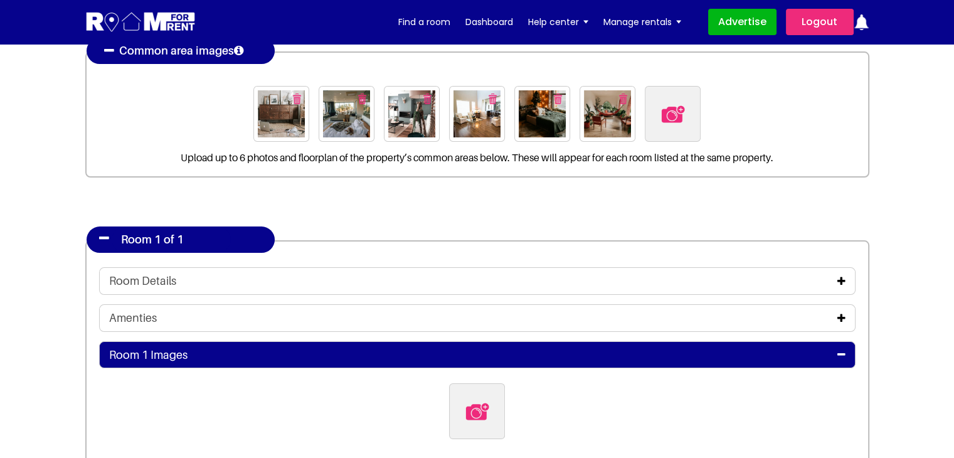
scroll to position [251, 0]
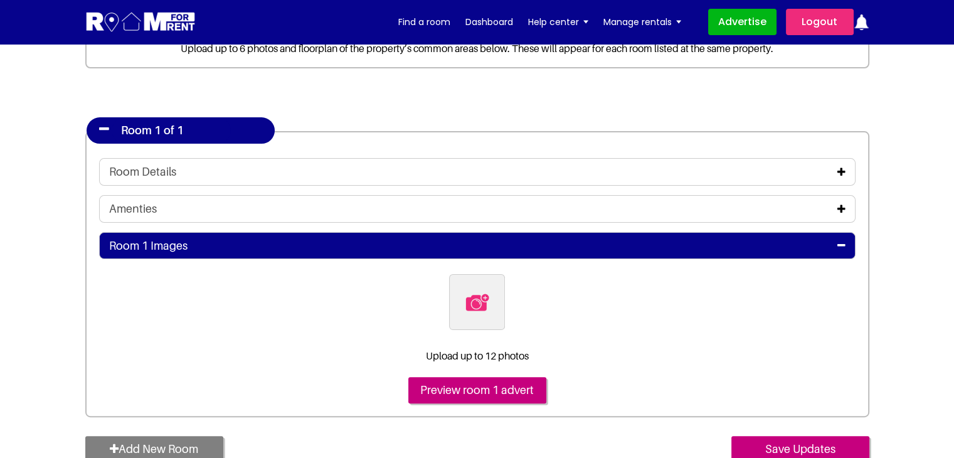
click at [476, 293] on img at bounding box center [477, 302] width 26 height 26
click at [476, 290] on input "file" at bounding box center [545, 282] width 192 height 16
type input "C:\fakepath\pexels-[PERSON_NAME]-4050318.jpg"
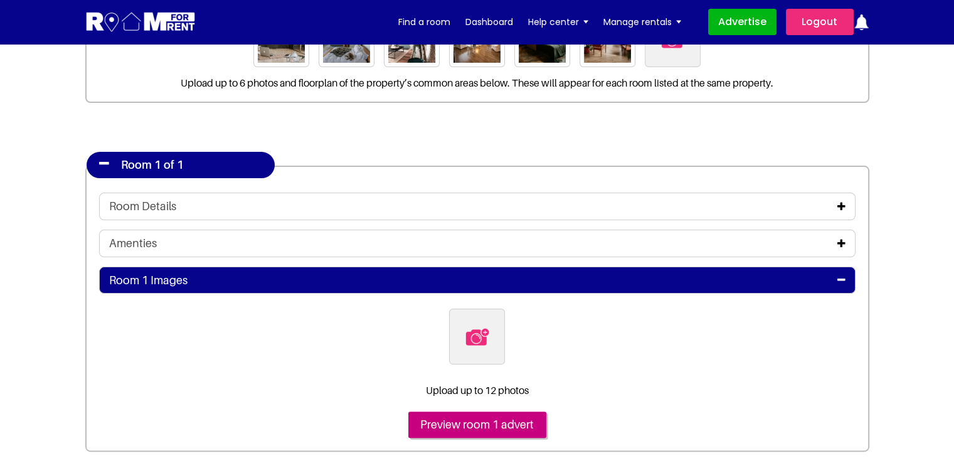
scroll to position [188, 0]
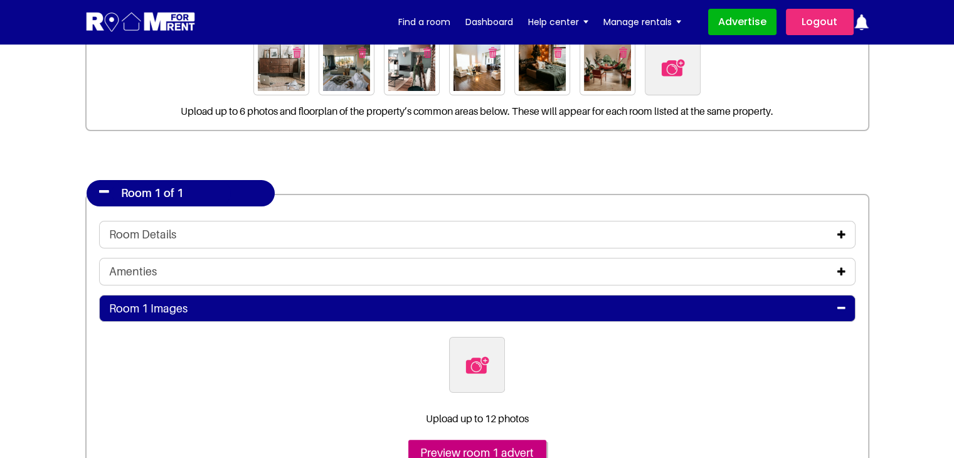
click at [535, 231] on div "Room Details" at bounding box center [477, 235] width 736 height 14
click at [845, 228] on div "Room Details" at bounding box center [477, 235] width 736 height 14
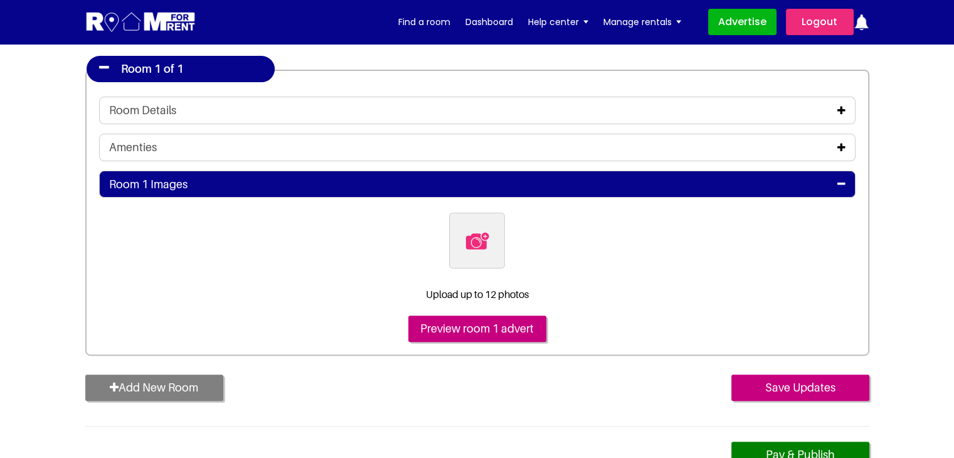
scroll to position [314, 0]
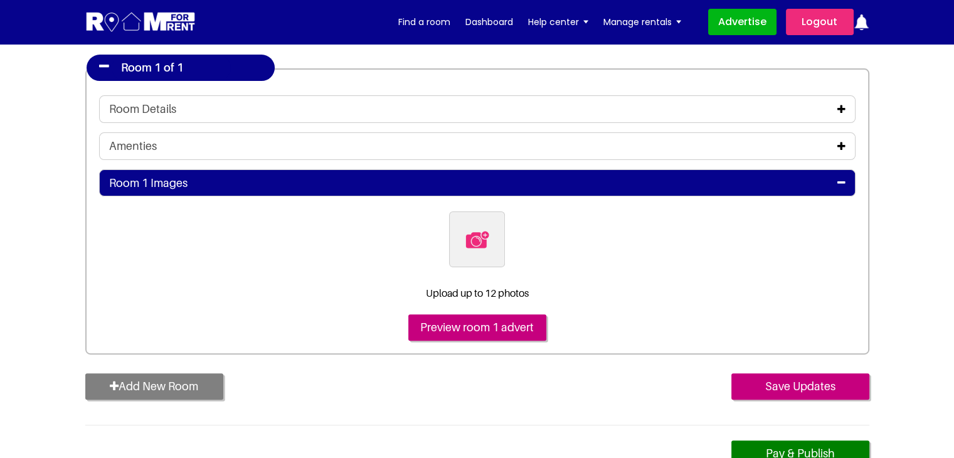
click at [839, 108] on icon at bounding box center [841, 109] width 8 height 10
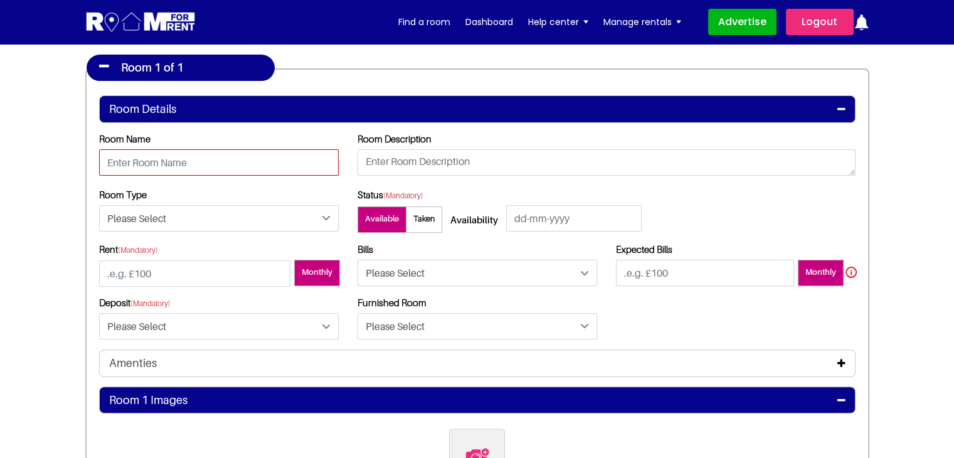
click at [124, 167] on input "text" at bounding box center [219, 162] width 240 height 26
type input "Room 1A"
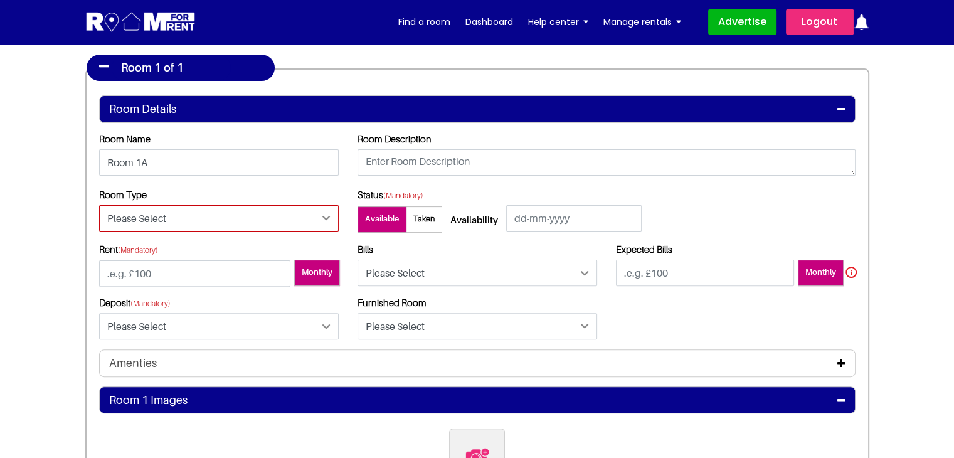
click at [166, 214] on select "Please Select Ensuite Double Bedroom Ensuite Single Bedroom Double Bedroom with…" at bounding box center [219, 218] width 240 height 26
select select "Ensuite Double Bedroom"
click at [99, 205] on select "Please Select Ensuite Double Bedroom Ensuite Single Bedroom Double Bedroom with…" at bounding box center [219, 218] width 240 height 26
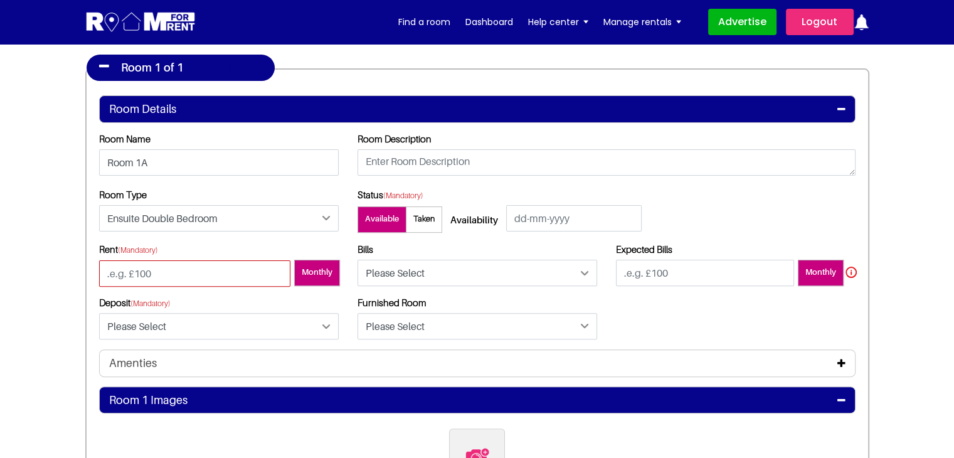
click at [160, 266] on input "number" at bounding box center [194, 273] width 191 height 26
type input "100"
click at [436, 279] on select "Please Select Included Excluded" at bounding box center [477, 273] width 240 height 26
select select "Included"
click at [357, 260] on select "Please Select Included Excluded" at bounding box center [477, 273] width 240 height 26
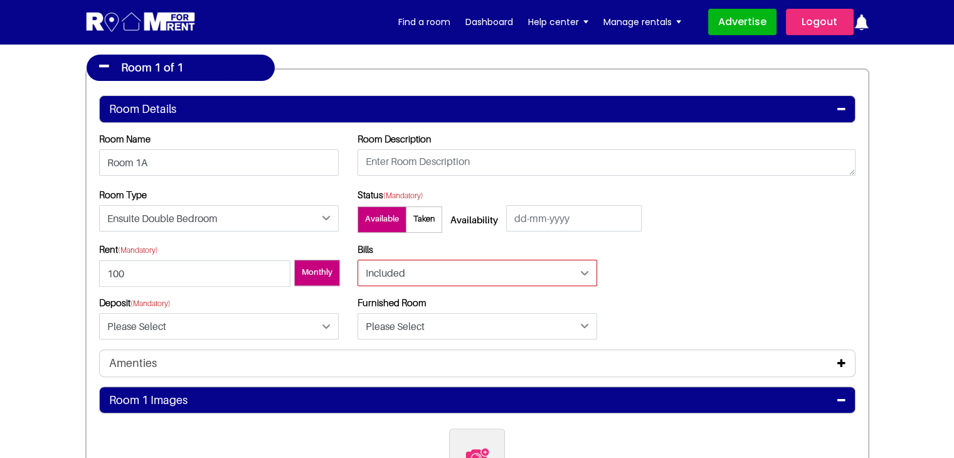
click at [440, 266] on select "Please Select Included Excluded" at bounding box center [477, 273] width 240 height 26
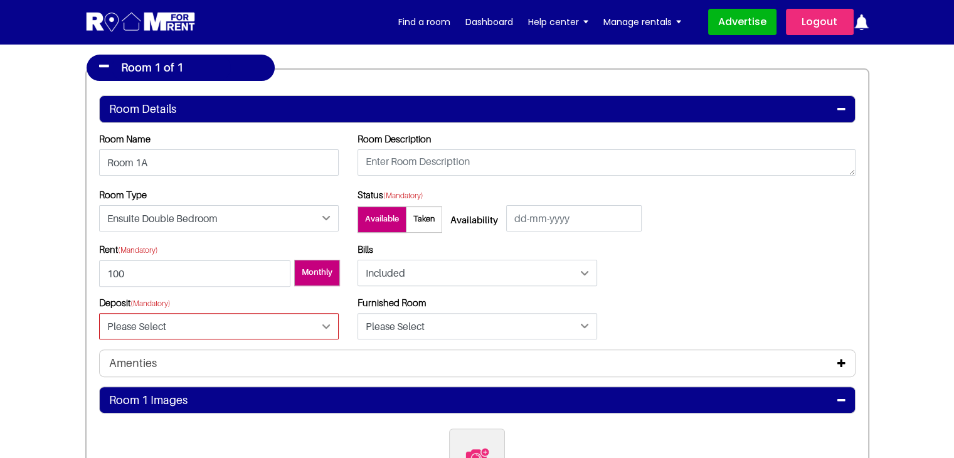
click at [198, 318] on select "Please Select Yes No" at bounding box center [219, 326] width 240 height 26
select select "Yes"
click at [99, 313] on select "Please Select Yes No" at bounding box center [219, 326] width 240 height 26
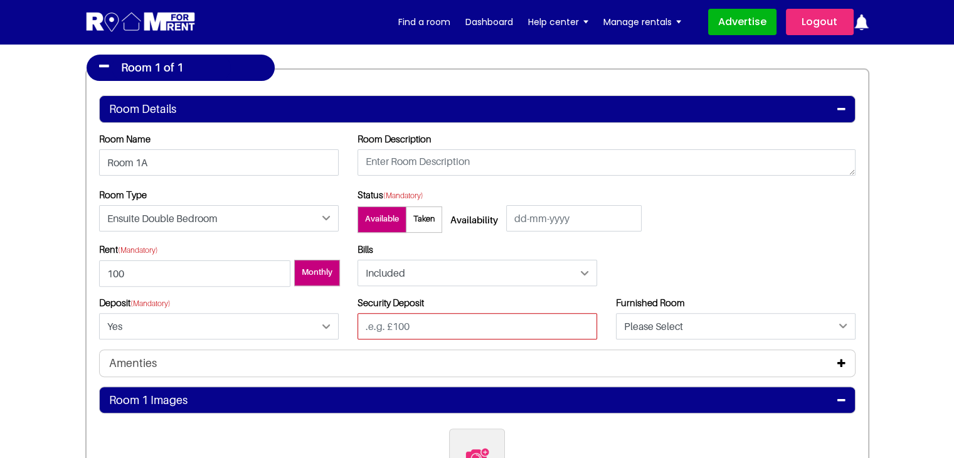
click at [426, 329] on input "text" at bounding box center [477, 326] width 240 height 26
type input "100"
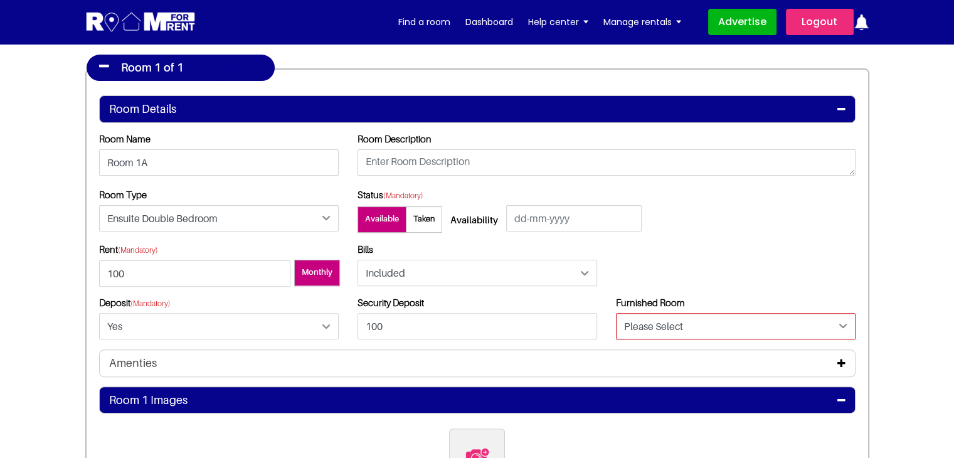
click at [663, 327] on select "Please Select Yes No" at bounding box center [736, 326] width 240 height 26
select select "Yes"
click at [616, 313] on select "Please Select Yes No" at bounding box center [736, 326] width 240 height 26
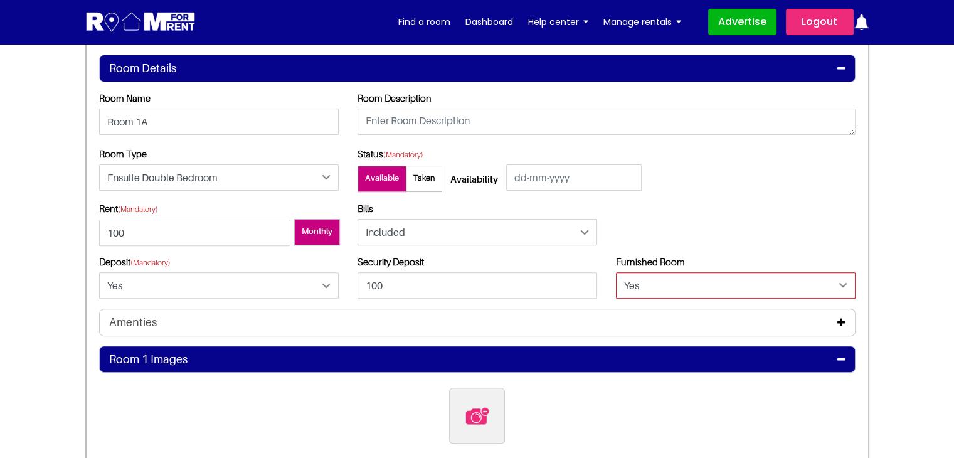
scroll to position [376, 0]
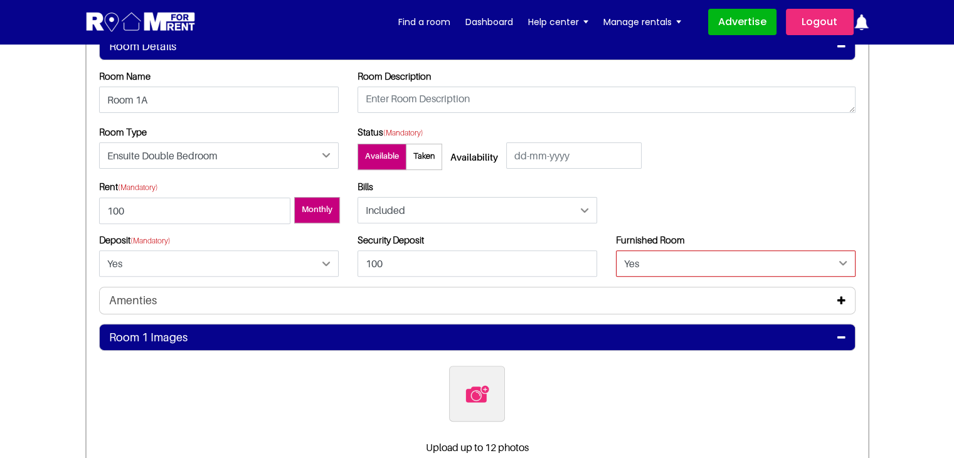
click at [493, 386] on label at bounding box center [477, 394] width 56 height 56
click at [493, 381] on input "file" at bounding box center [545, 374] width 192 height 16
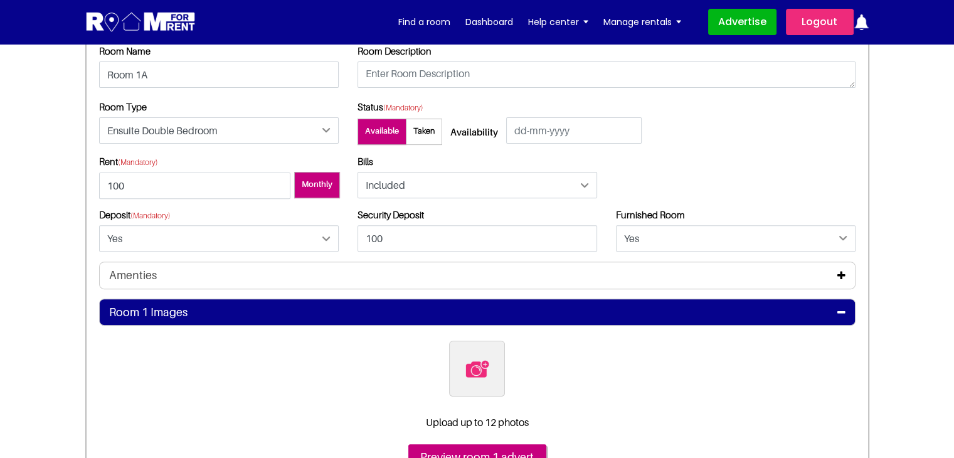
scroll to position [439, 0]
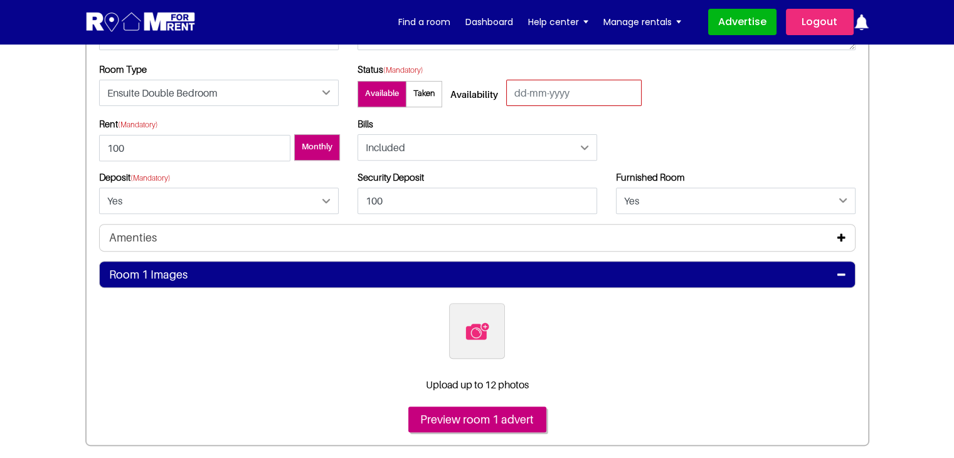
click at [541, 86] on input "text" at bounding box center [573, 93] width 135 height 26
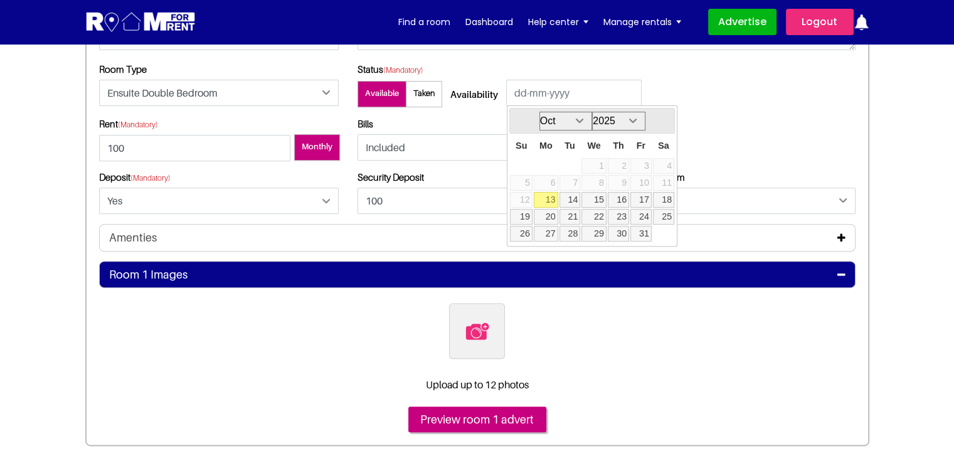
click at [552, 194] on link "13" at bounding box center [546, 200] width 24 height 16
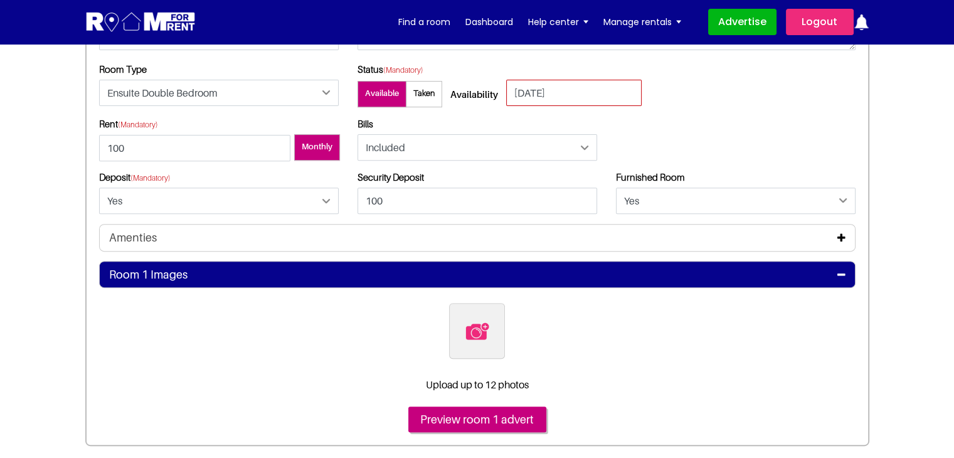
click at [561, 88] on input "13-10-2025" at bounding box center [573, 93] width 135 height 26
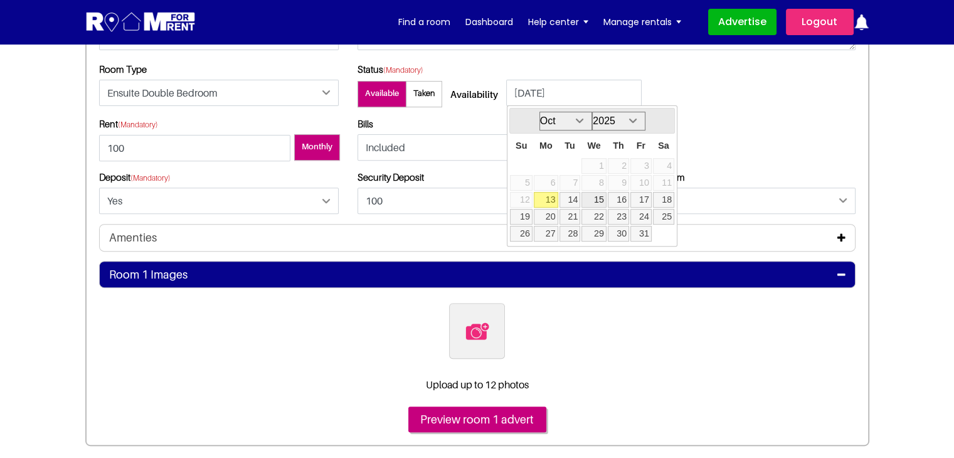
click at [603, 196] on link "15" at bounding box center [593, 200] width 24 height 16
type input "[DATE]"
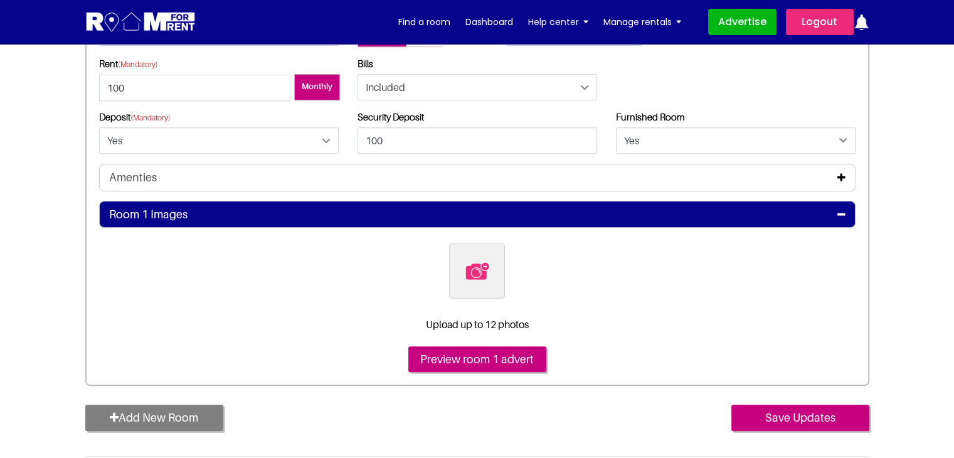
scroll to position [502, 0]
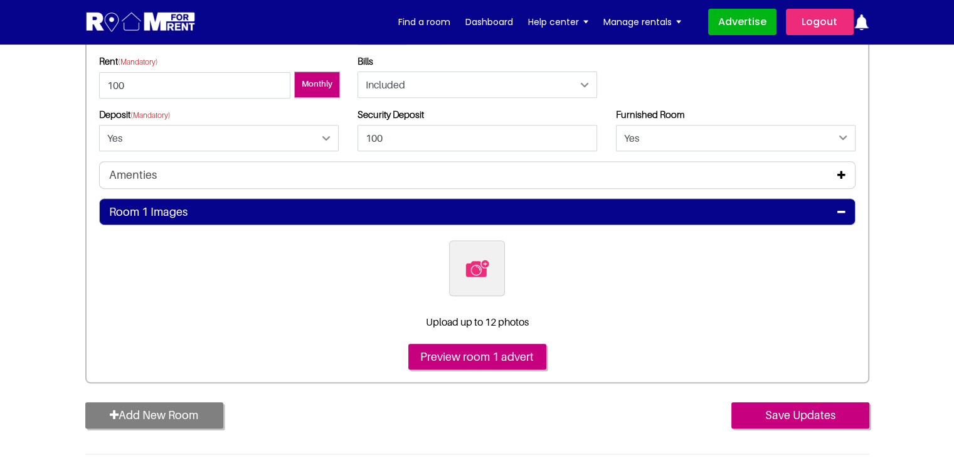
click at [472, 265] on img at bounding box center [477, 268] width 26 height 26
click at [472, 256] on input "file" at bounding box center [545, 248] width 192 height 16
type input "C:\fakepath\pexels-vlada-karpovich-4050318 - Copy.jpg"
click at [475, 264] on img at bounding box center [477, 268] width 26 height 26
click at [475, 256] on input "file" at bounding box center [545, 248] width 192 height 16
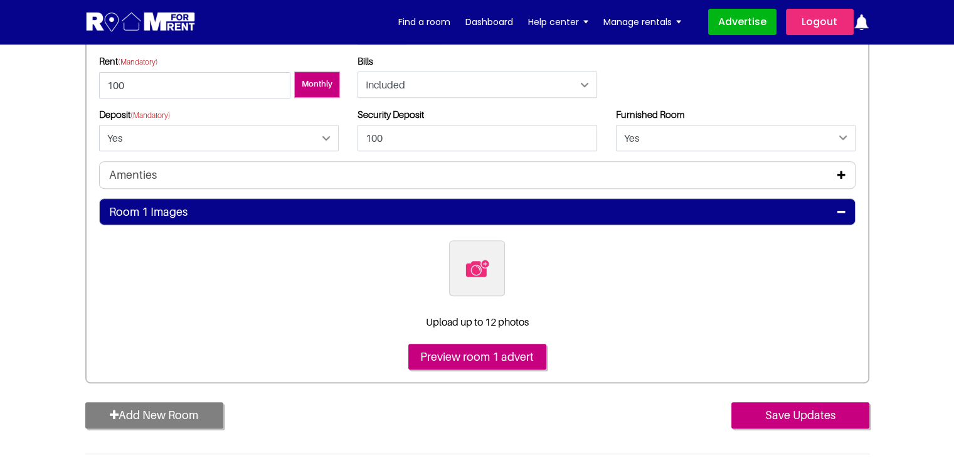
type input "C:\fakepath\pexels-vlada-karpovich-4050318 - Copy.jpg"
